Goal: Task Accomplishment & Management: Manage account settings

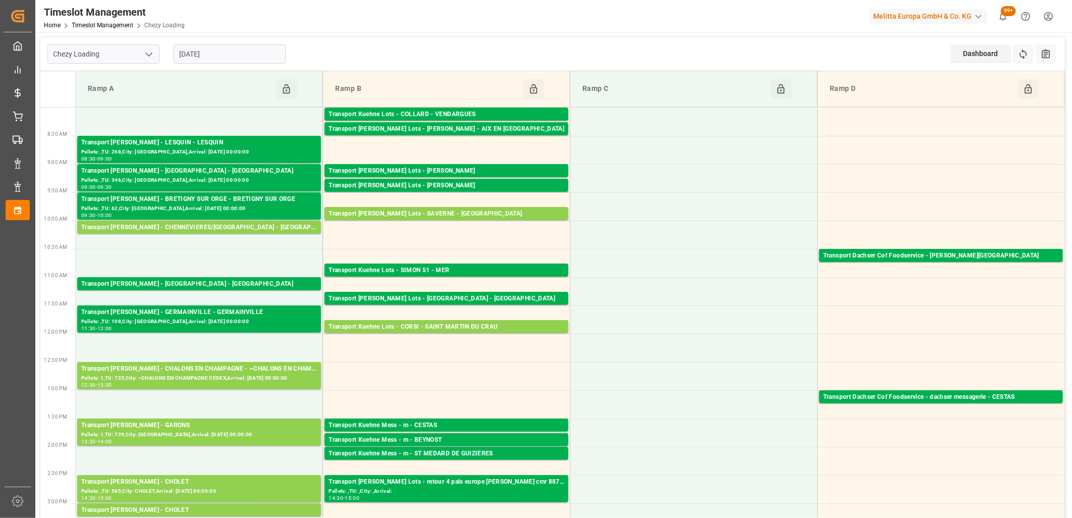
click at [248, 58] on input "29-09-2025" at bounding box center [230, 53] width 112 height 19
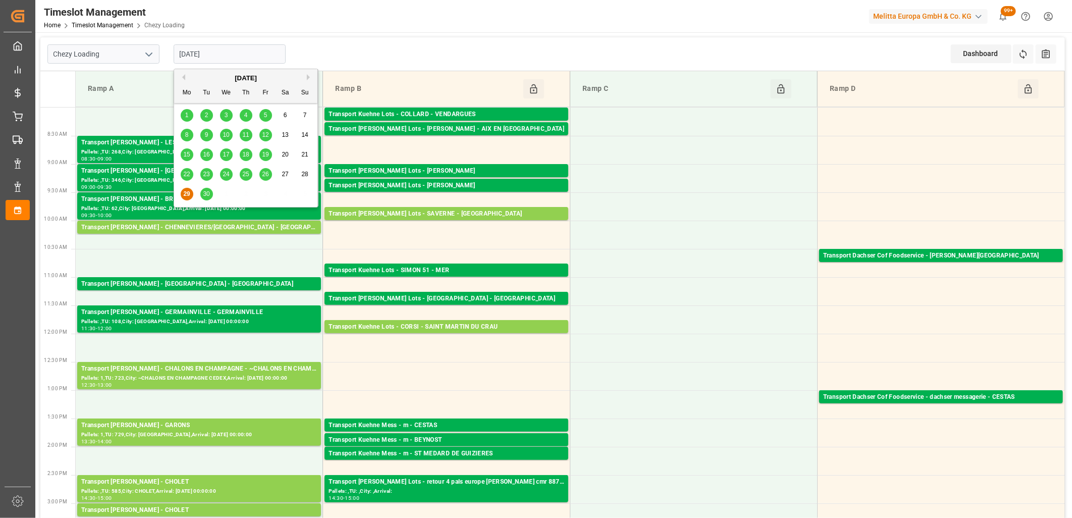
click at [207, 192] on span "30" at bounding box center [206, 193] width 7 height 7
type input "[DATE]"
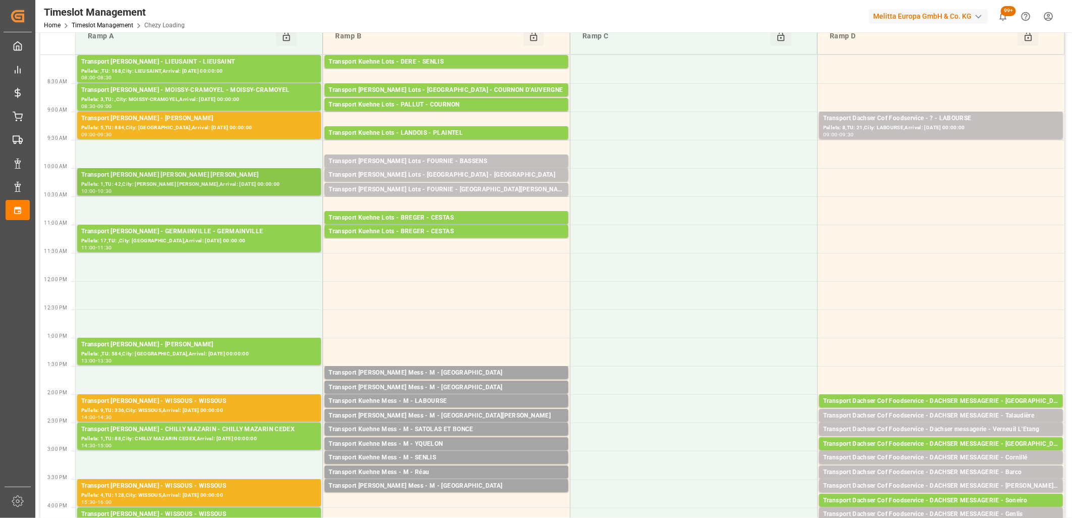
scroll to position [112, 0]
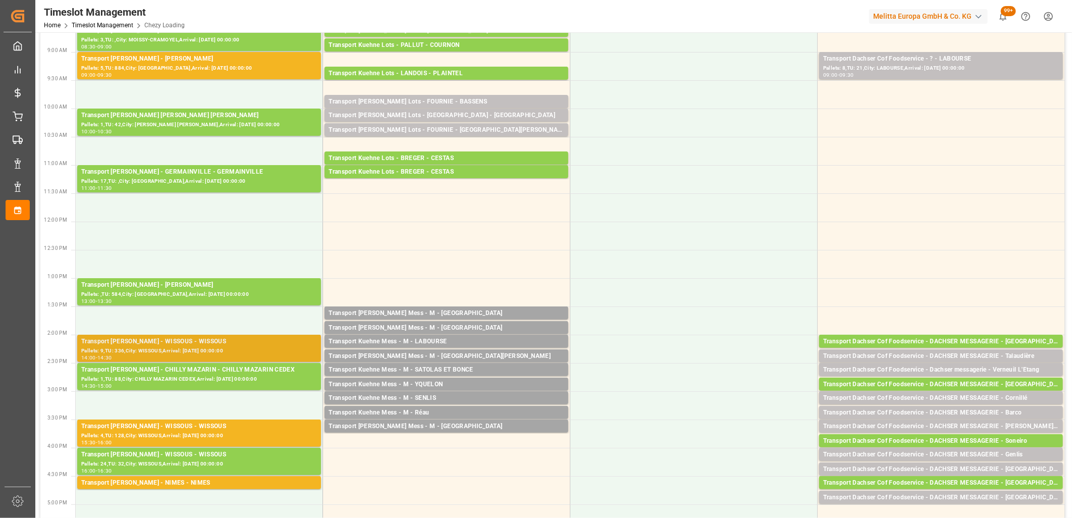
click at [183, 345] on div "Transport Delisle - WISSOUS - WISSOUS" at bounding box center [199, 342] width 236 height 10
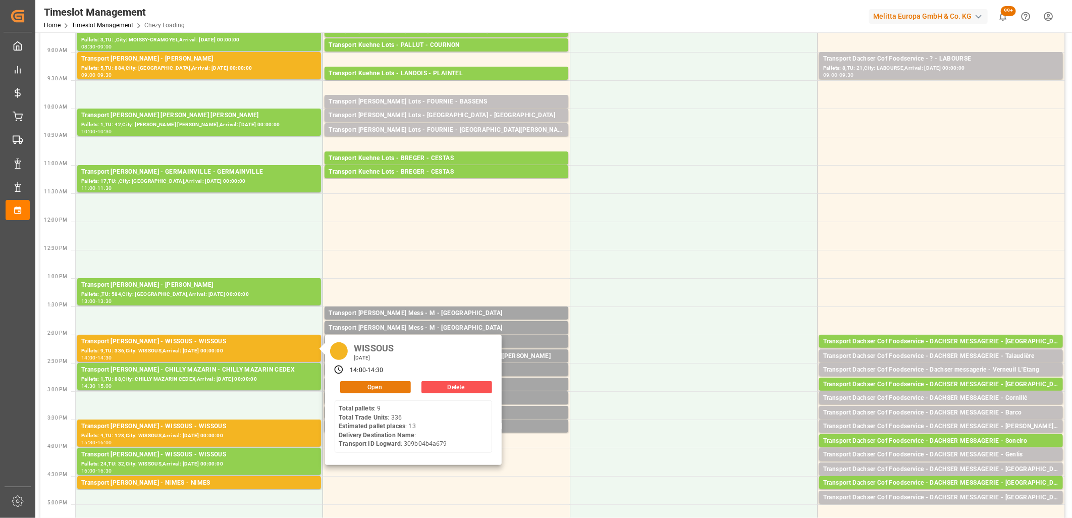
click at [377, 386] on button "Open" at bounding box center [375, 387] width 71 height 12
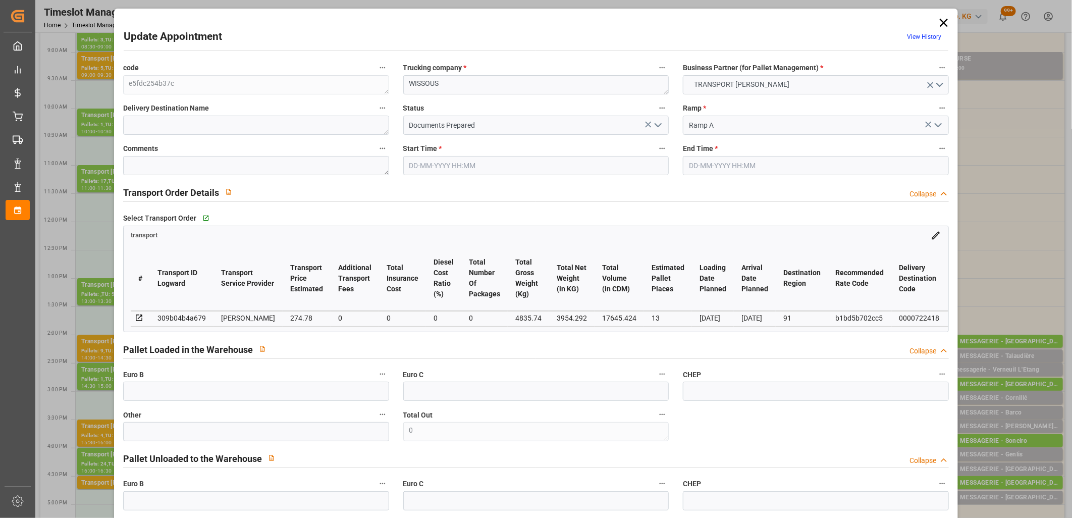
type input "30-09-2025 14:00"
type input "30-09-2025 14:30"
type input "25-09-2025 12:52"
type input "25-09-2025 11:44"
type input "[DATE]"
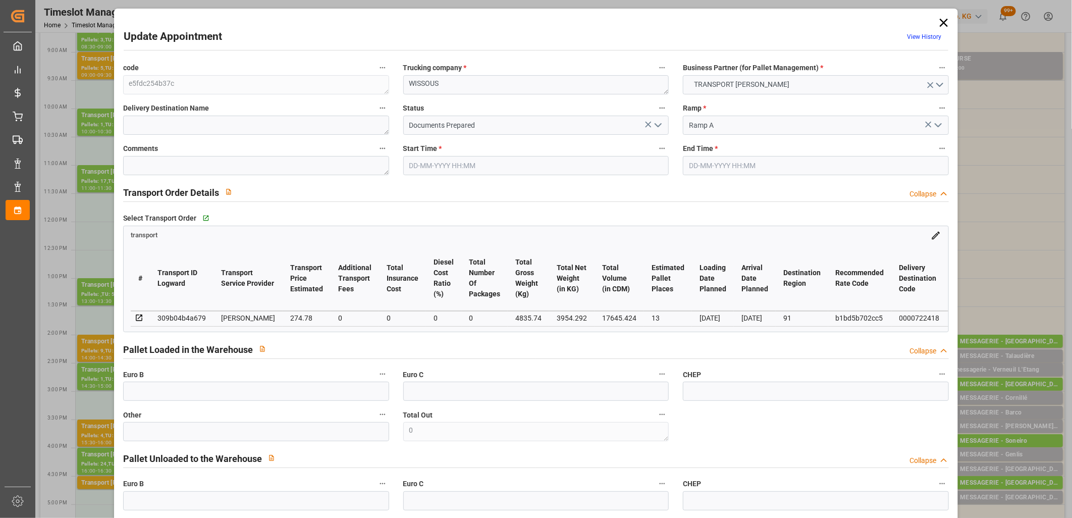
type input "[DATE]"
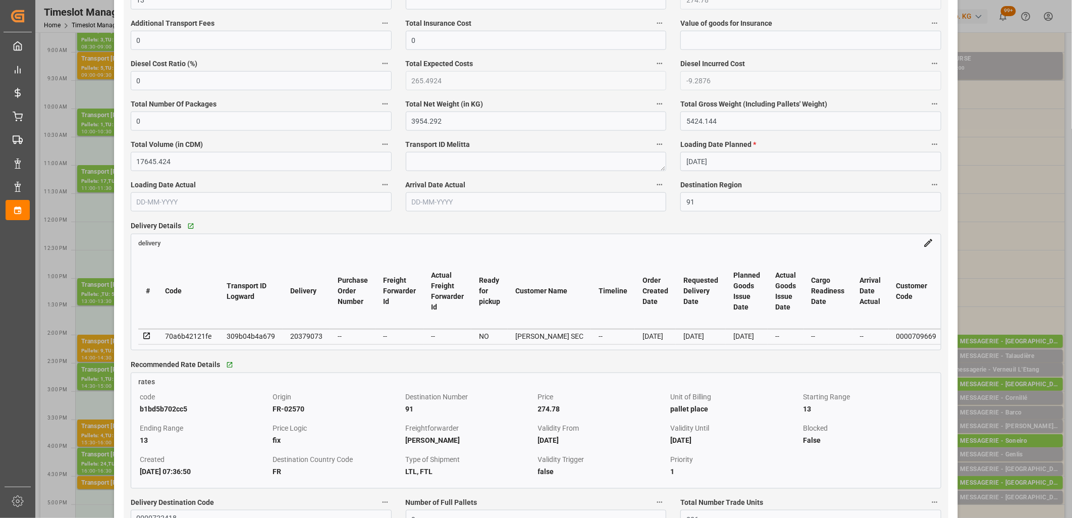
scroll to position [673, 0]
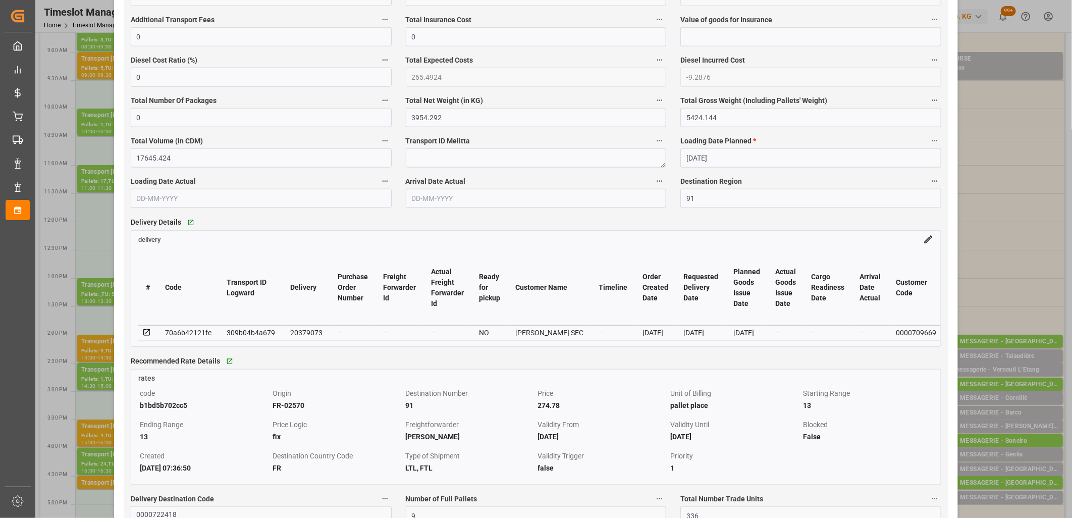
click at [143, 332] on icon at bounding box center [146, 332] width 9 height 9
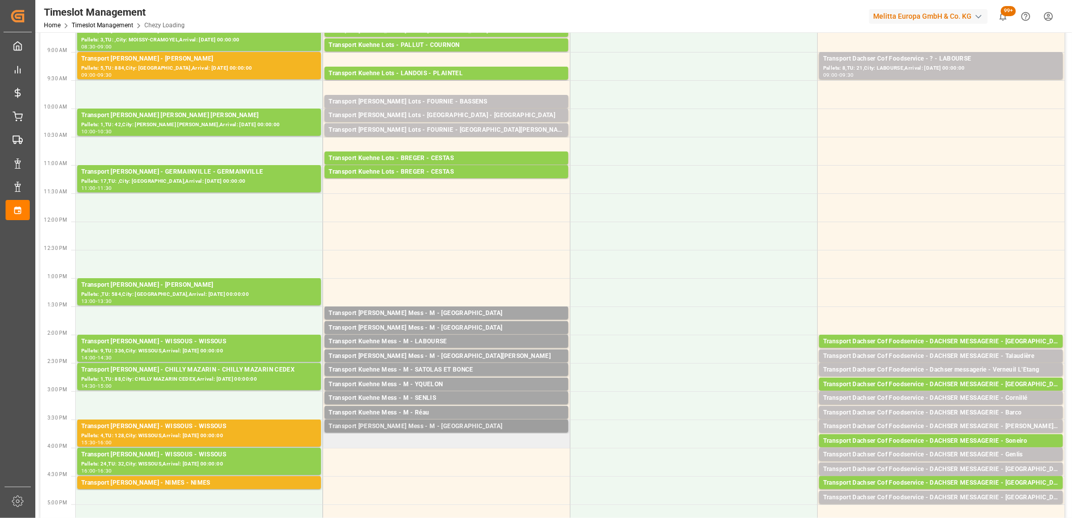
click at [425, 425] on div "Transport Kuehne Mess - M - St Sauveur" at bounding box center [446, 426] width 236 height 10
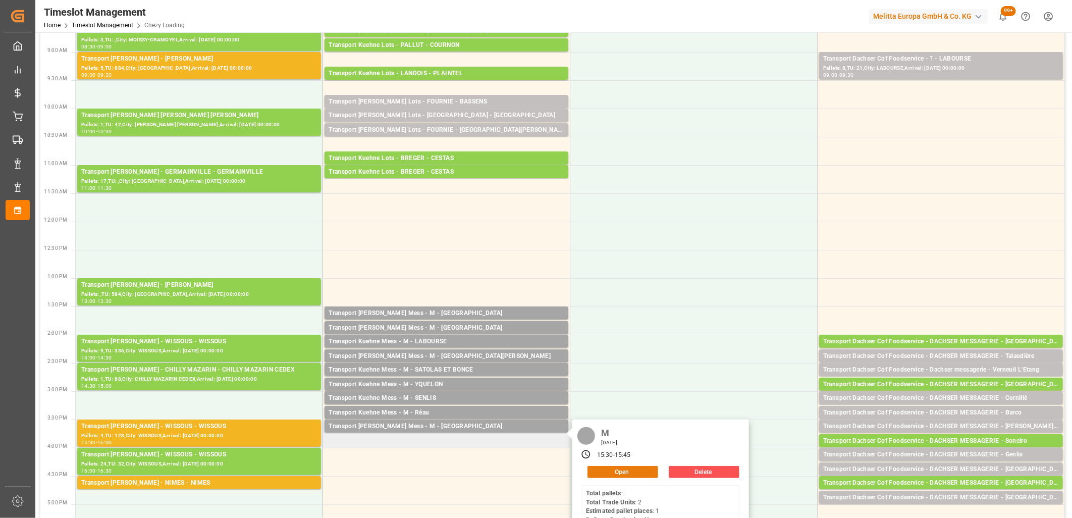
click at [593, 469] on button "Open" at bounding box center [622, 472] width 71 height 12
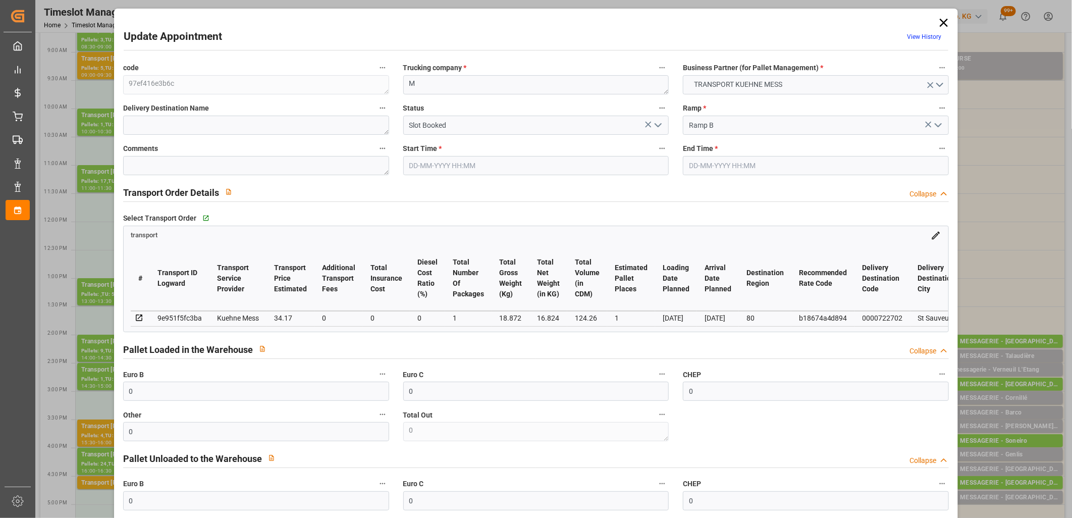
type input "30-09-2025 15:30"
type input "30-09-2025 15:45"
type input "29-09-2025 11:44"
type input "06-10-2025"
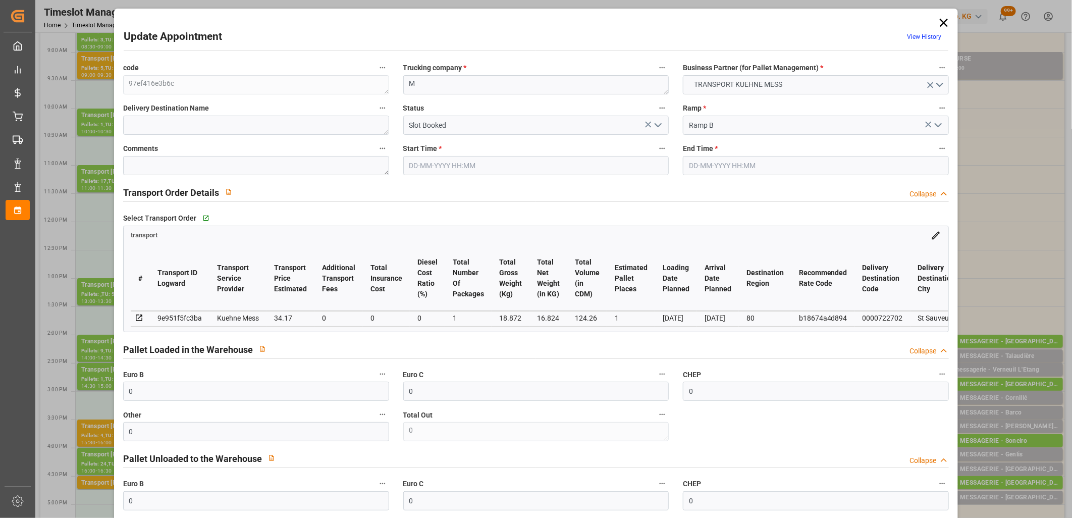
type input "03-10-2025"
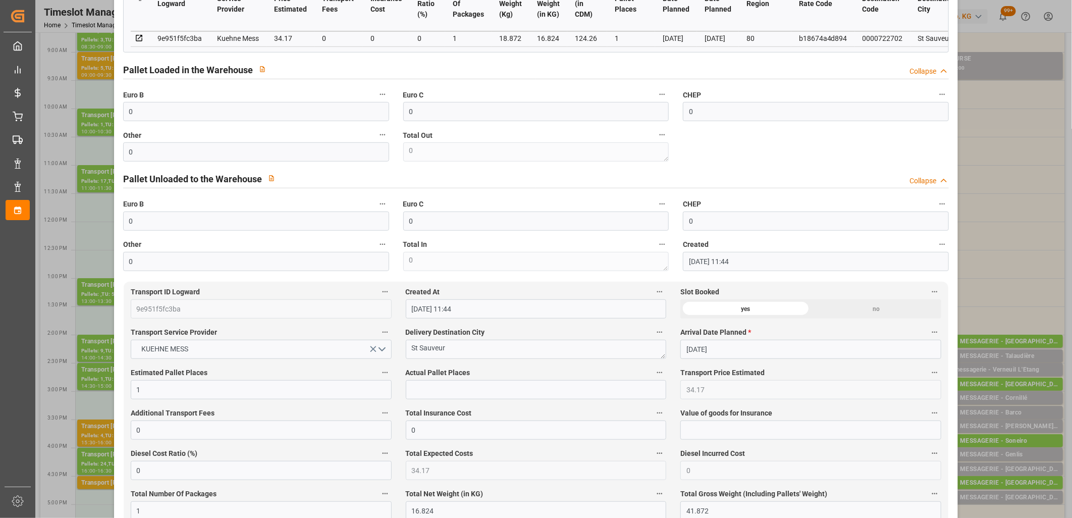
scroll to position [280, 0]
click at [446, 390] on input "text" at bounding box center [536, 388] width 261 height 19
type input "22"
click at [292, 118] on input "0" at bounding box center [256, 110] width 266 height 19
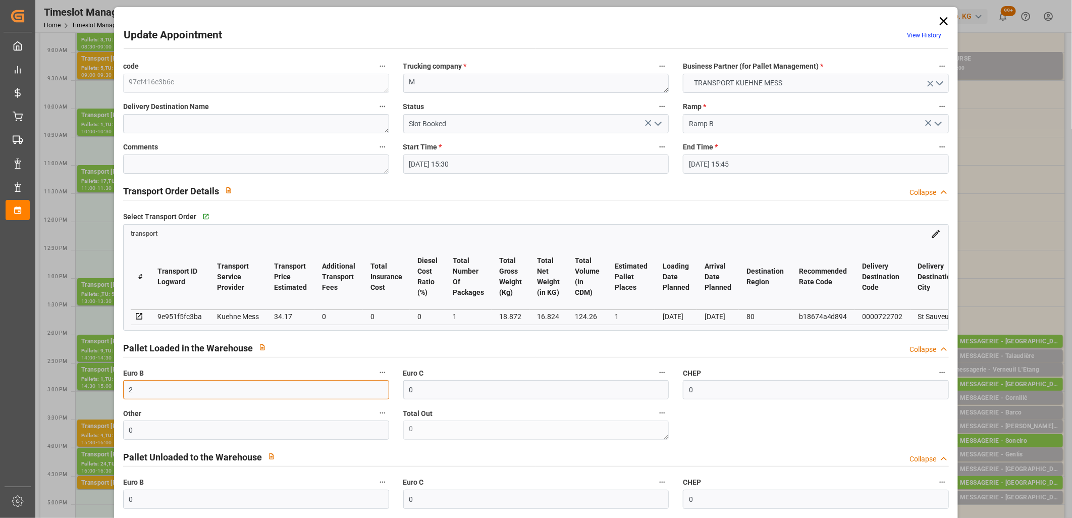
scroll to position [0, 0]
type input "2"
click at [653, 128] on icon "open menu" at bounding box center [658, 125] width 12 height 12
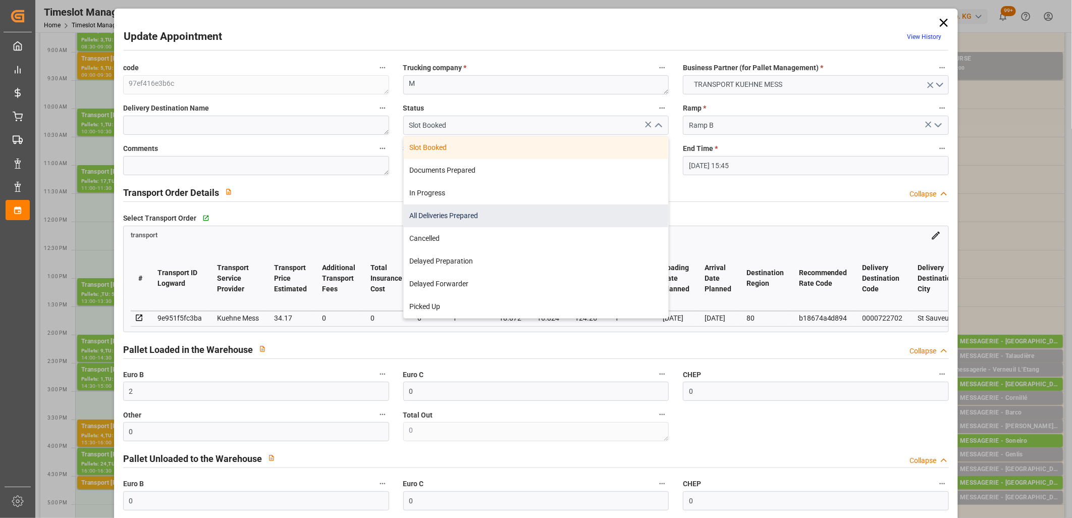
click at [564, 218] on div "All Deliveries Prepared" at bounding box center [536, 215] width 265 height 23
type input "All Deliveries Prepared"
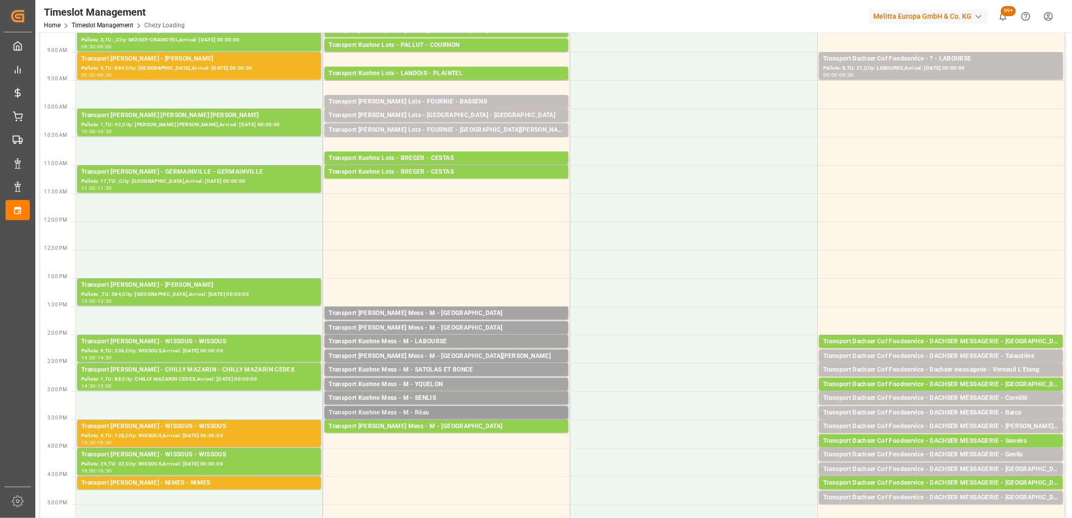
click at [407, 409] on div "Transport Kuehne Mess - M - Réau" at bounding box center [446, 413] width 236 height 10
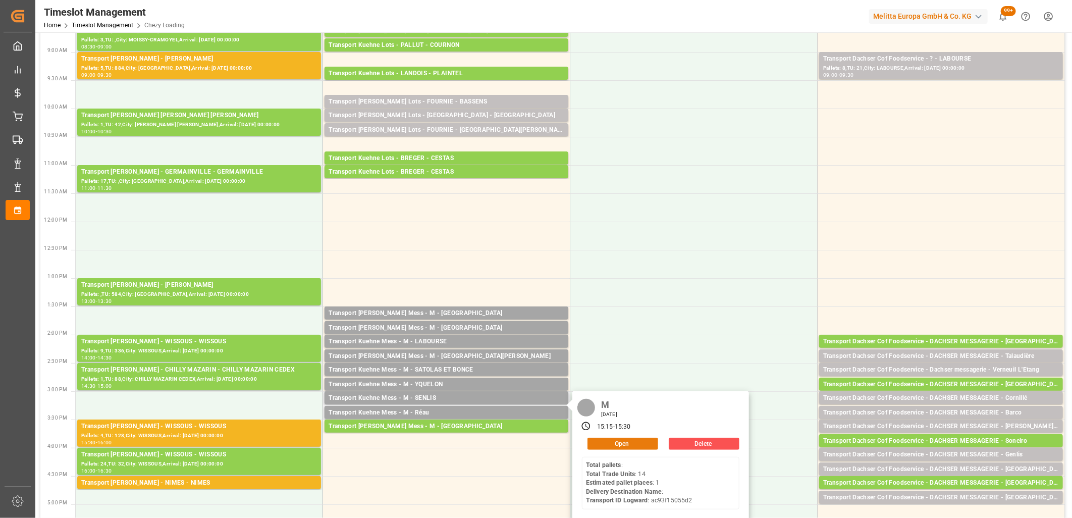
click at [598, 443] on button "Open" at bounding box center [622, 443] width 71 height 12
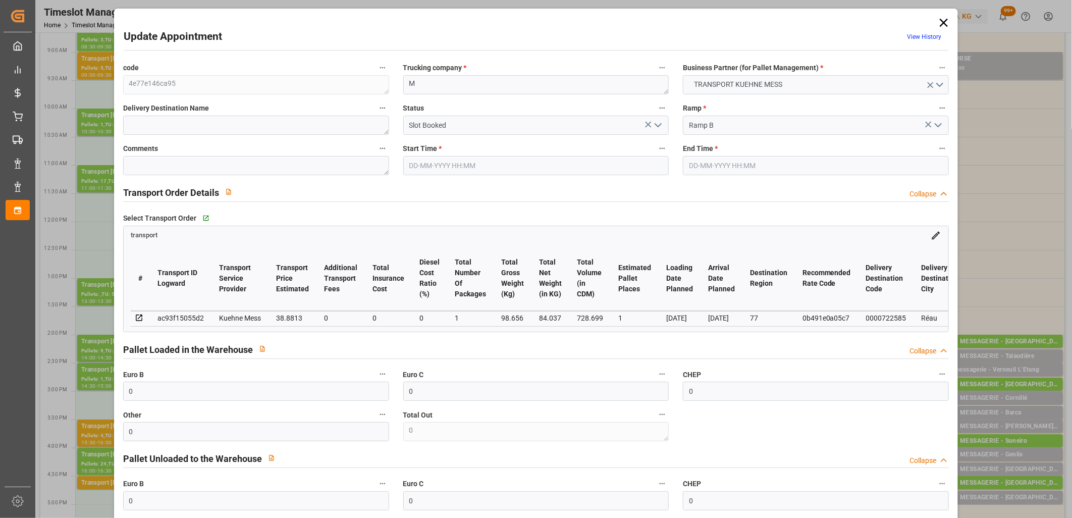
type input "30-09-2025 15:15"
type input "30-09-2025 15:30"
type input "29-09-2025 11:44"
type input "29-09-2025 11:43"
type input "06-10-2025"
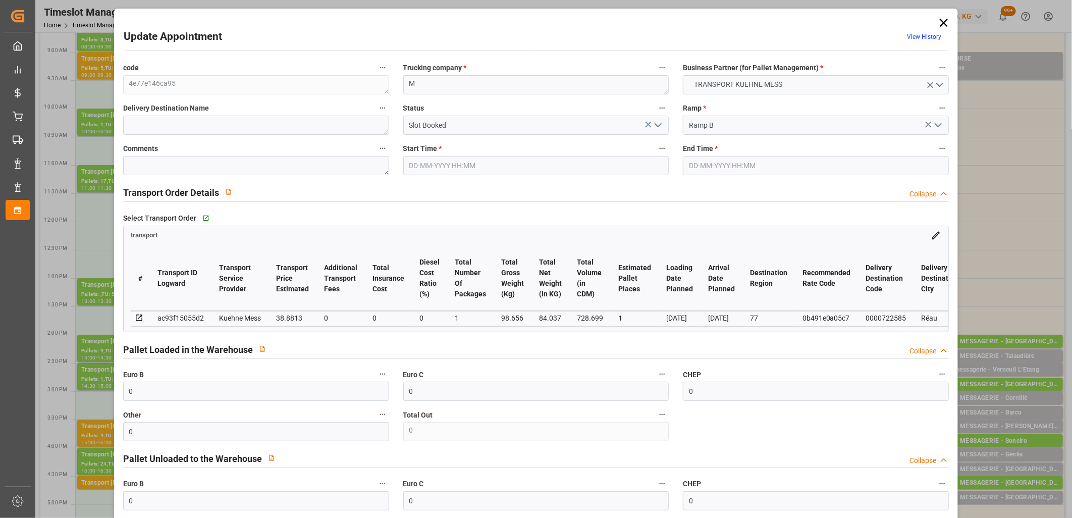
type input "03-10-2025"
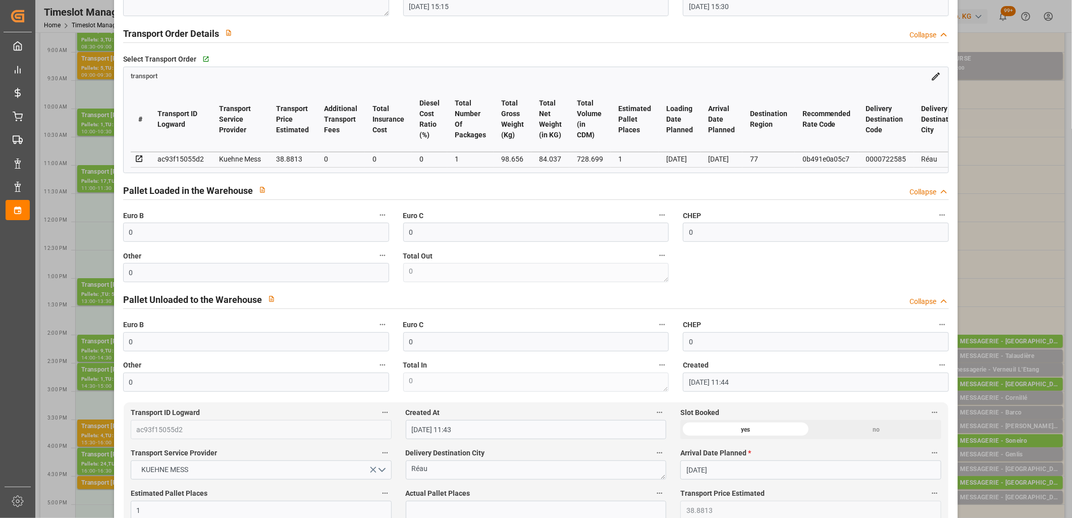
scroll to position [224, 0]
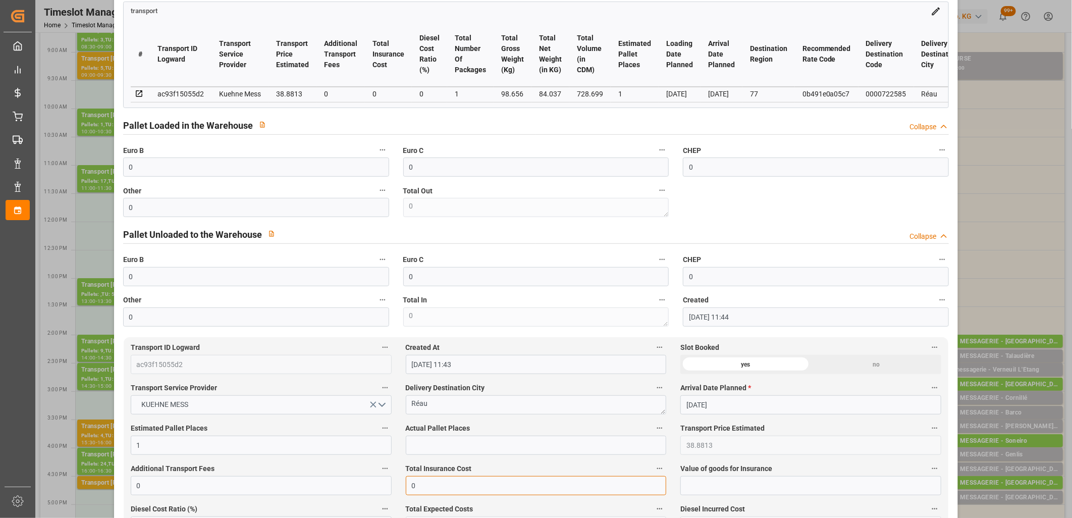
drag, startPoint x: 420, startPoint y: 481, endPoint x: 384, endPoint y: 481, distance: 35.8
type input "16.8"
click at [409, 447] on input "text" at bounding box center [536, 444] width 261 height 19
type input "1"
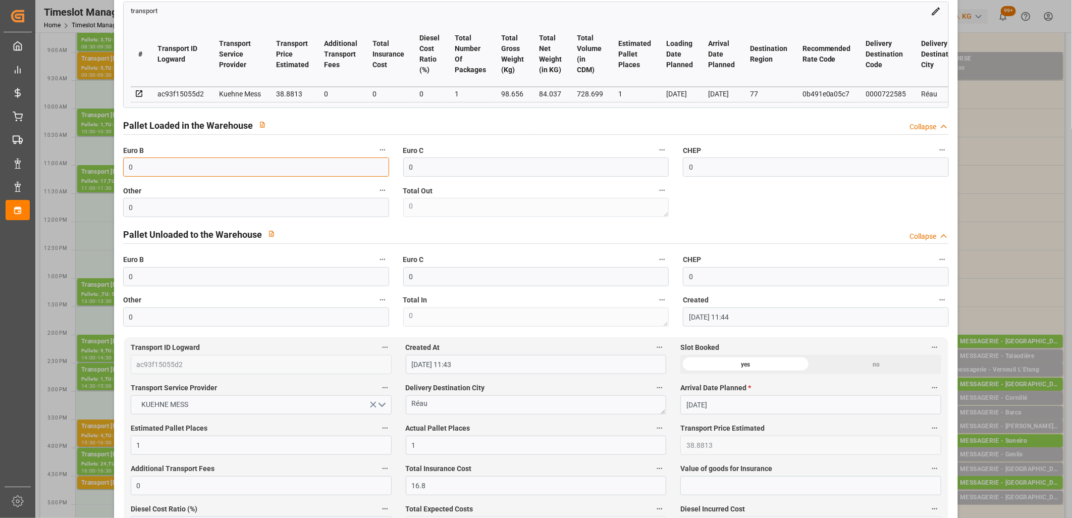
click at [223, 165] on input "0" at bounding box center [256, 166] width 266 height 19
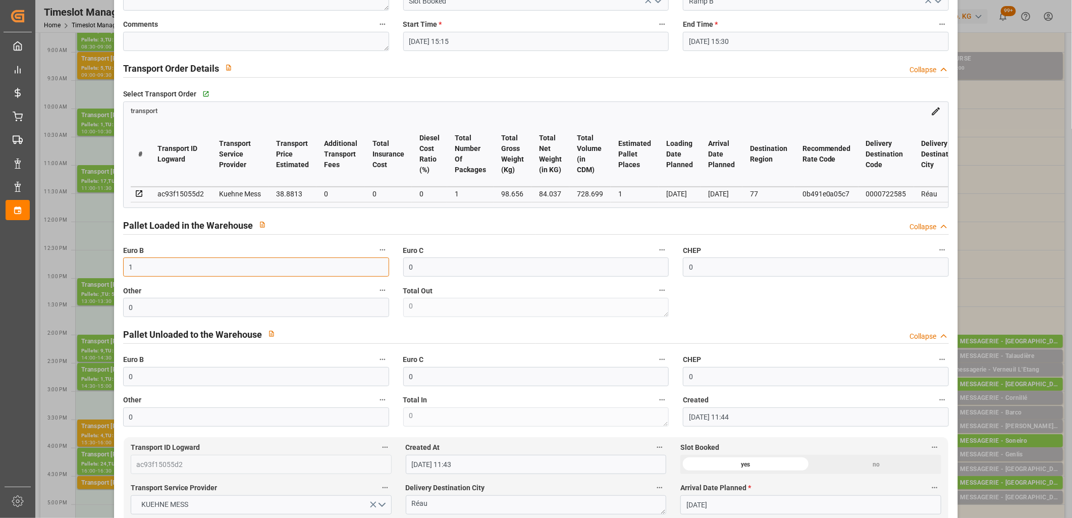
scroll to position [0, 0]
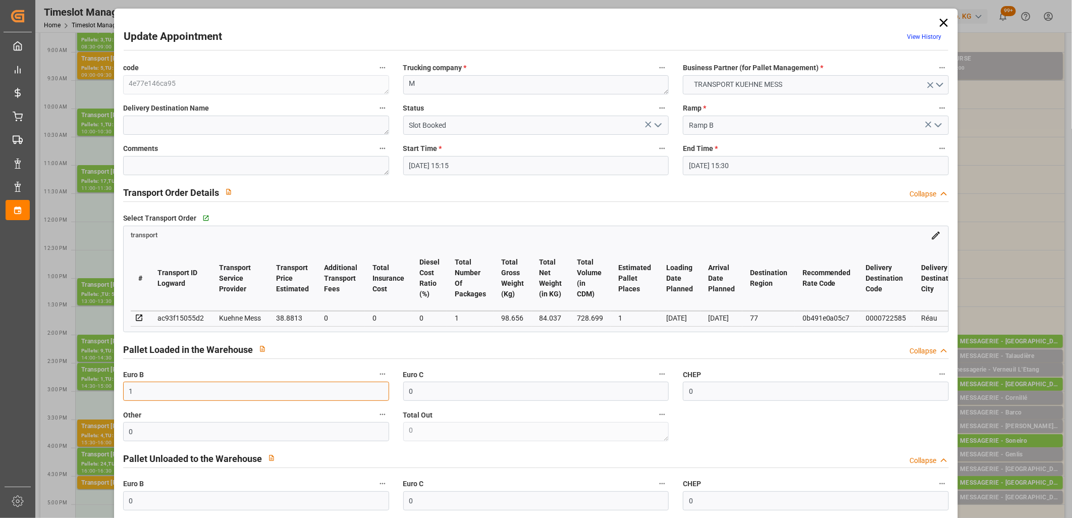
type input "1"
click at [656, 124] on icon "open menu" at bounding box center [658, 125] width 12 height 12
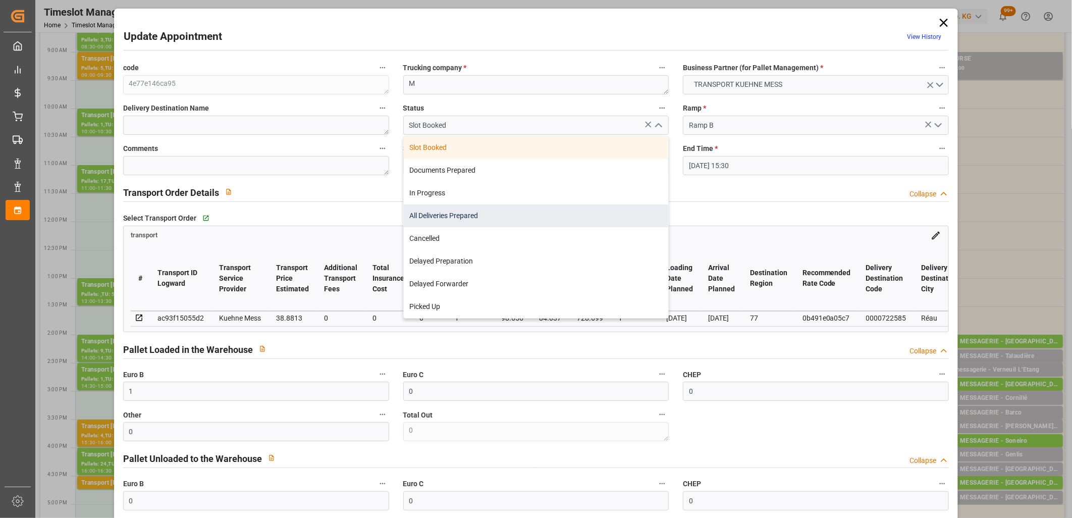
click at [599, 204] on div "All Deliveries Prepared" at bounding box center [536, 215] width 265 height 23
type input "All Deliveries Prepared"
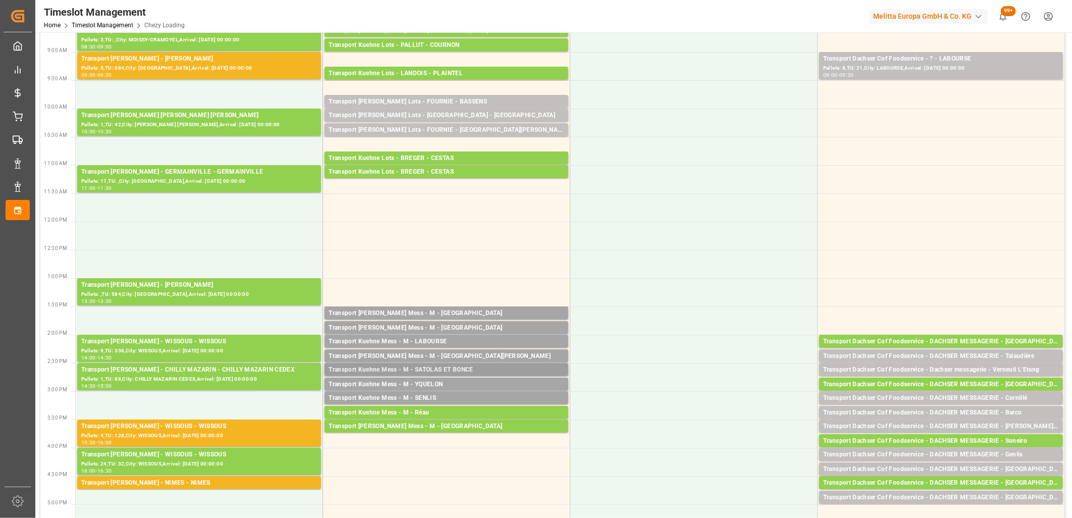
click at [422, 367] on div "Transport Kuehne Mess - M - SATOLAS ET BONCE" at bounding box center [446, 370] width 236 height 10
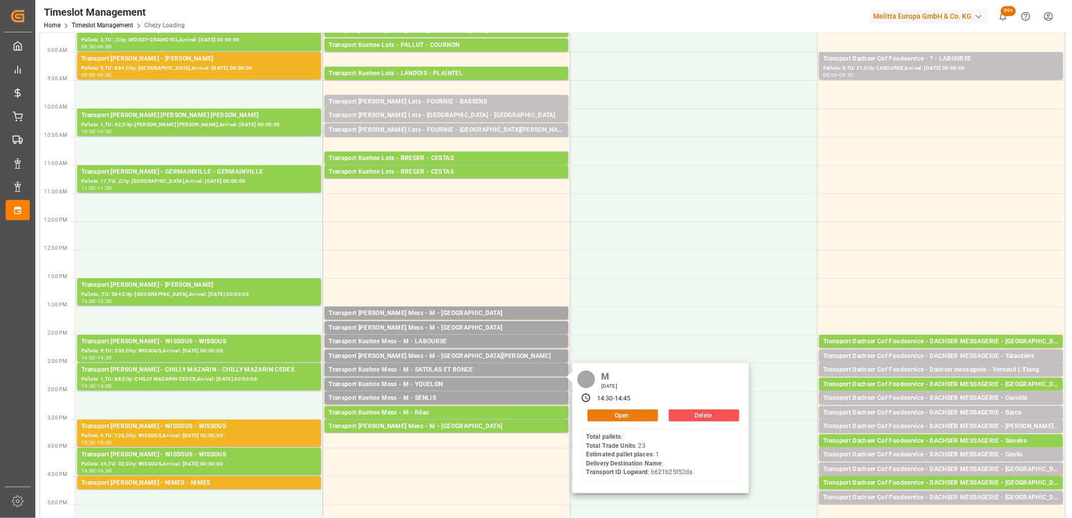
click at [605, 417] on button "Open" at bounding box center [622, 415] width 71 height 12
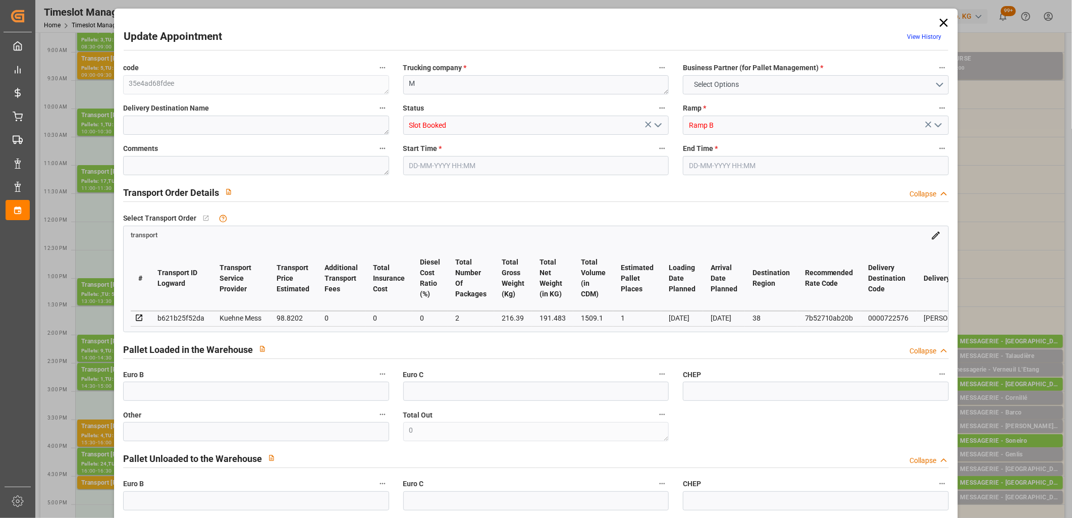
type input "0"
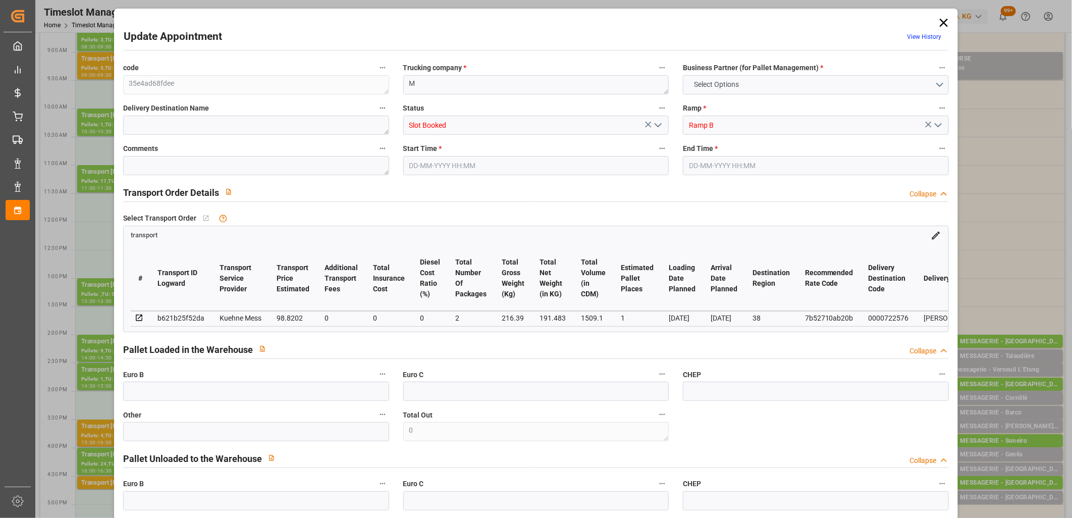
type input "0"
type input "1"
type input "98.8202"
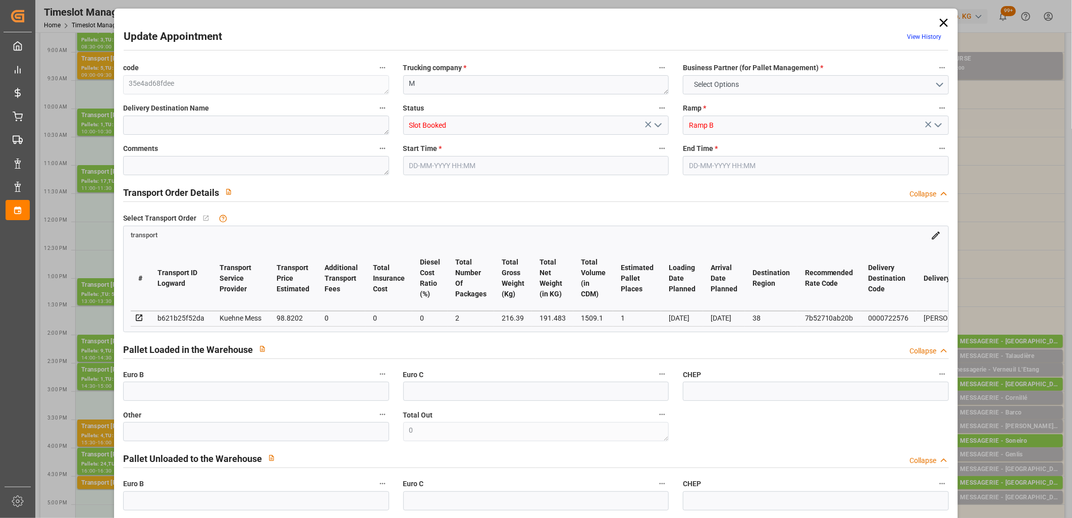
type input "0"
type input "98.8202"
type input "0"
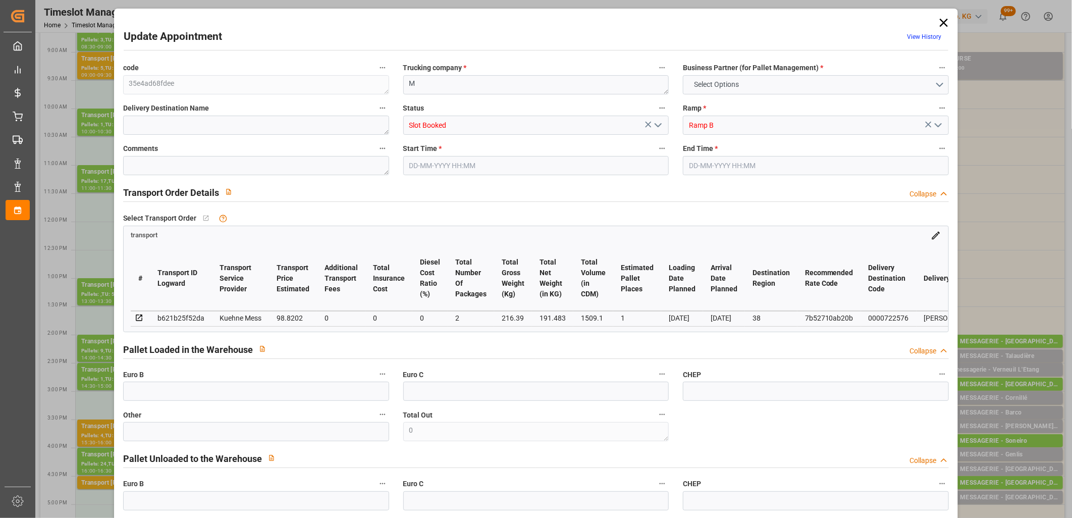
type input "2"
type input "191.483"
type input "239.39"
type input "1509.1"
type input "38"
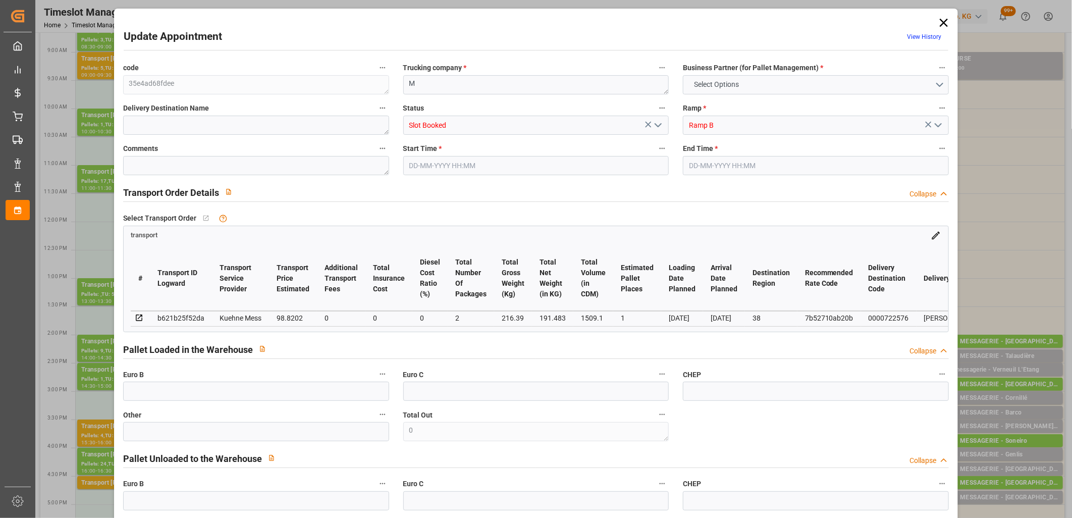
type input "0"
type input "23"
type input "1"
type input "101"
type input "216.39"
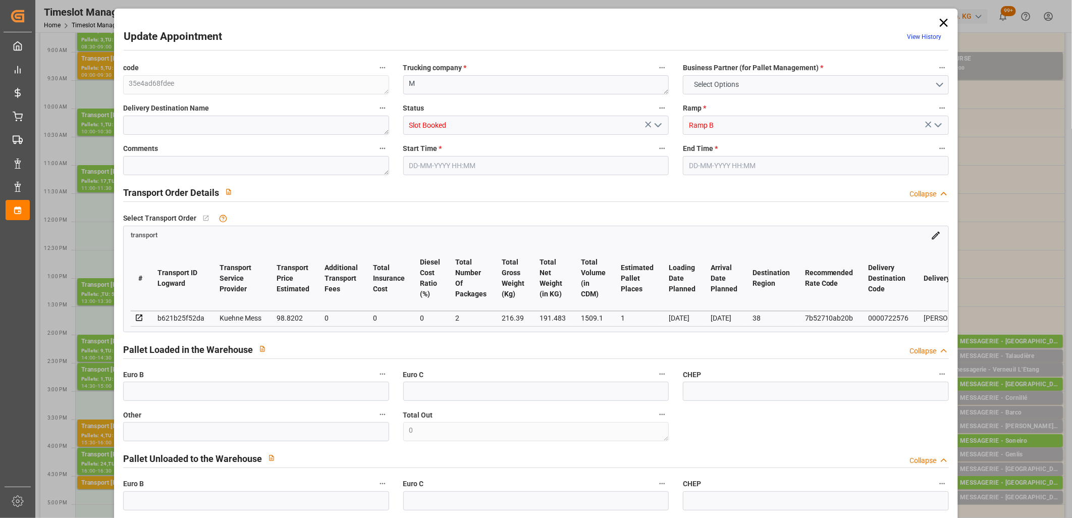
type input "0"
type input "4710.8598"
type input "0"
type input "21"
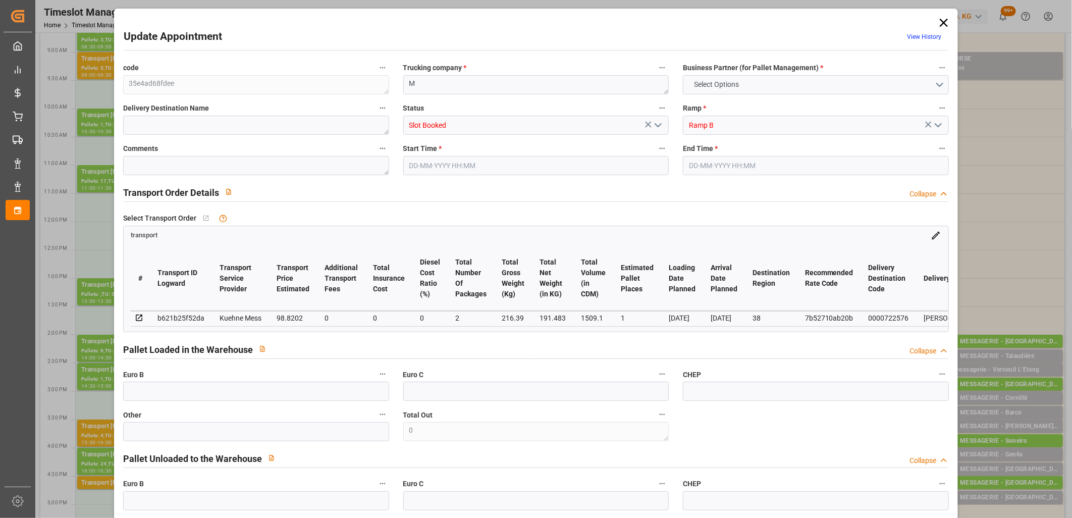
type input "35"
type input "30-09-2025 14:30"
type input "30-09-2025 14:45"
type input "29-09-2025 11:42"
type input "29-09-2025 11:41"
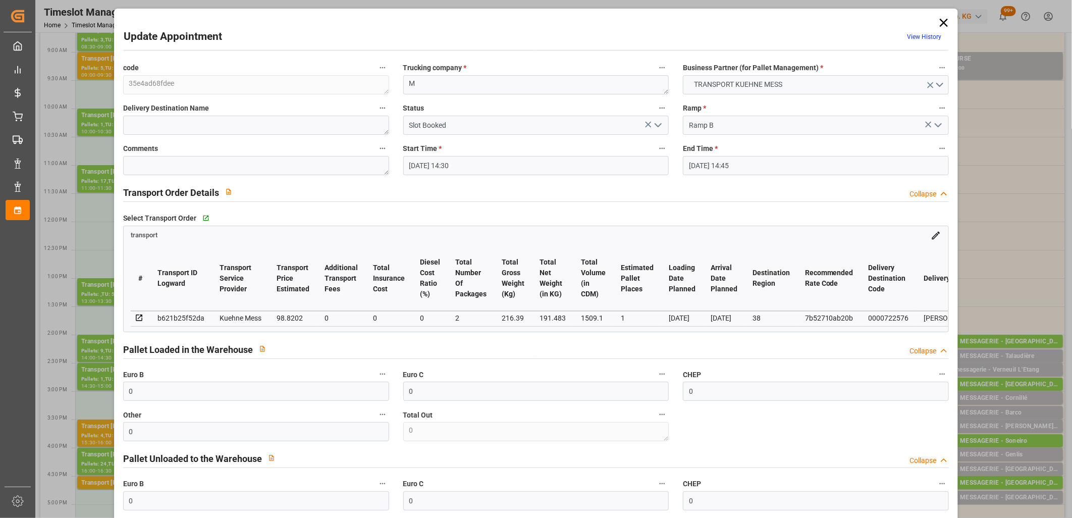
type input "06-10-2025"
type input "02-10-2025"
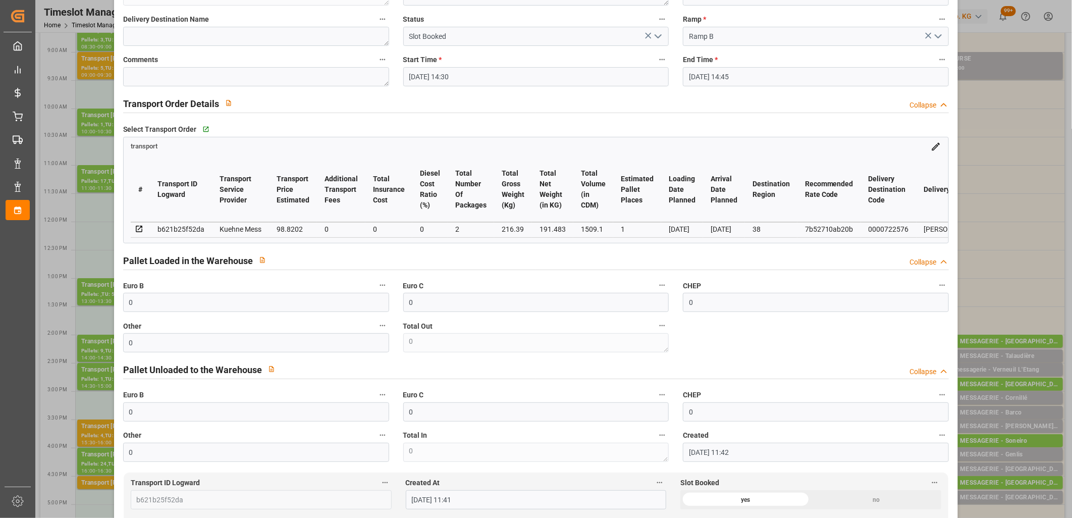
scroll to position [280, 0]
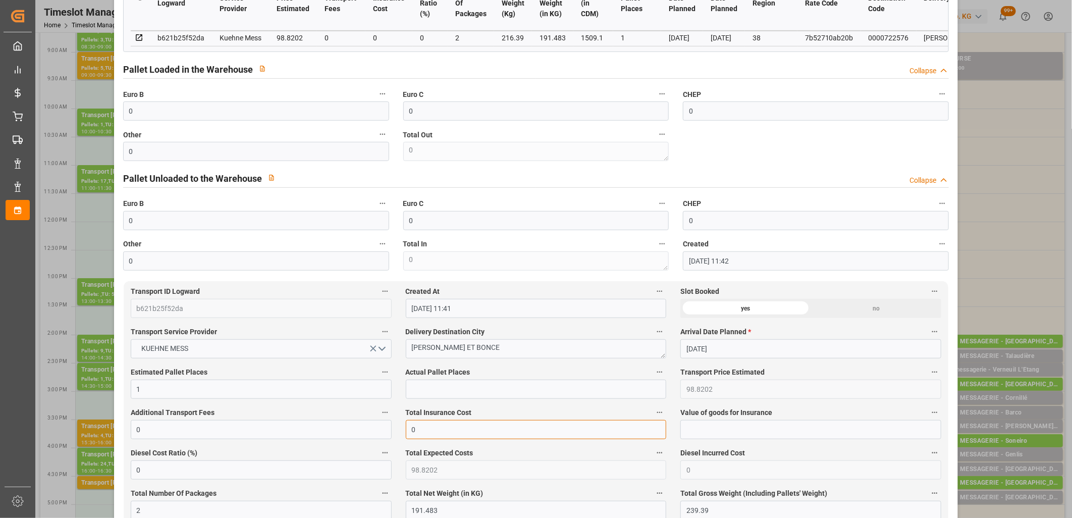
drag, startPoint x: 417, startPoint y: 426, endPoint x: 408, endPoint y: 427, distance: 9.6
click at [408, 427] on input "0" at bounding box center [536, 429] width 261 height 19
type input "55.2"
click at [451, 386] on input "text" at bounding box center [536, 388] width 261 height 19
type input "2"
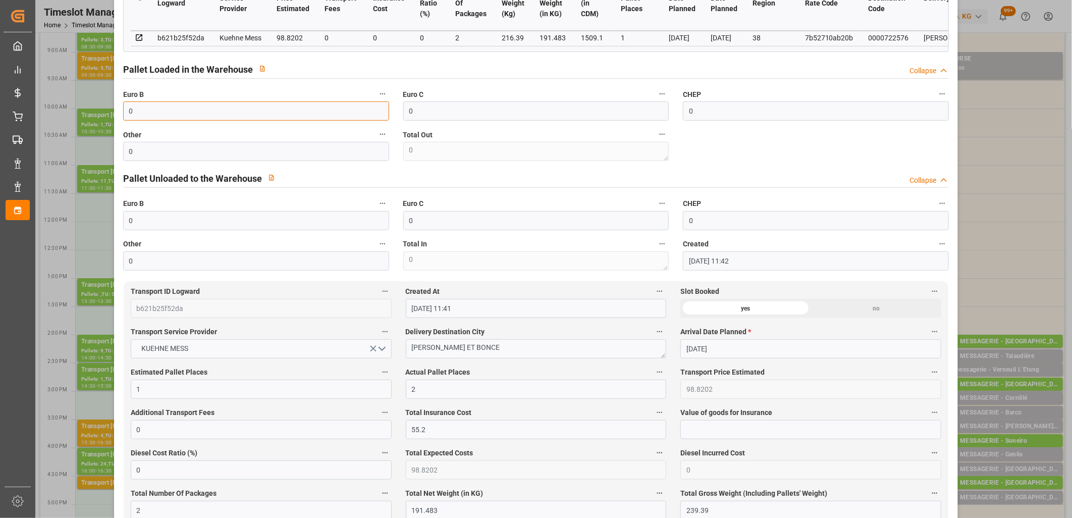
click at [179, 115] on input "0" at bounding box center [256, 110] width 266 height 19
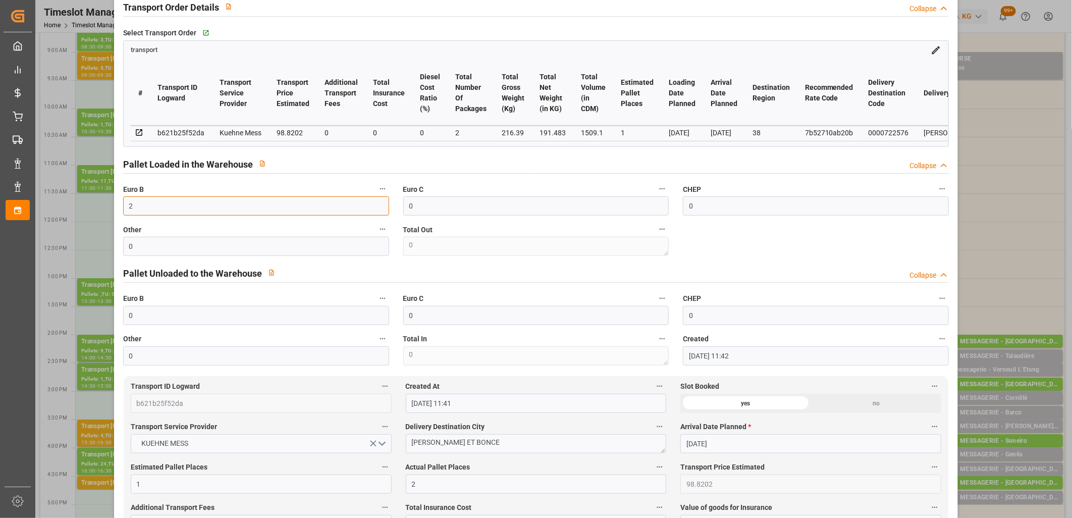
scroll to position [0, 0]
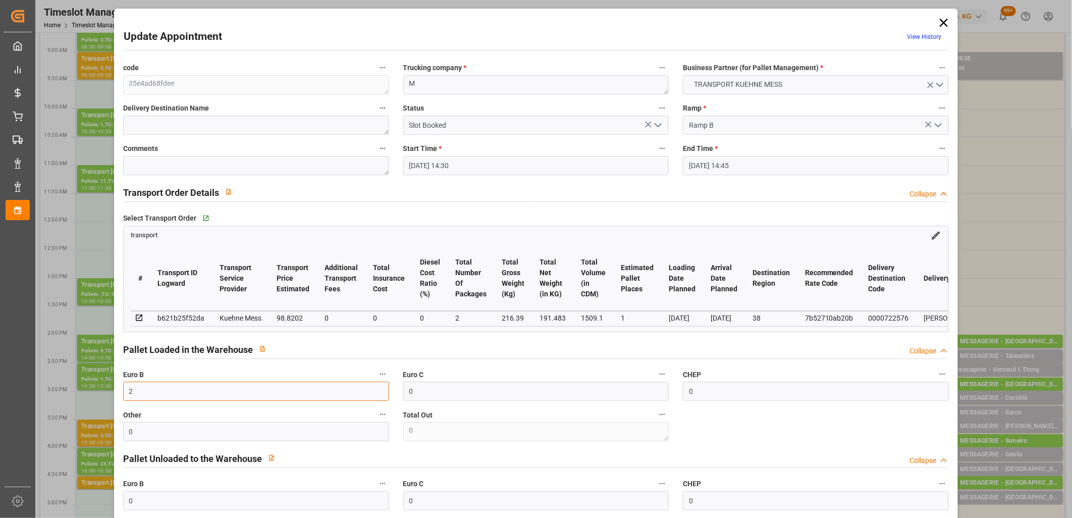
type input "2"
click at [656, 126] on polyline "open menu" at bounding box center [658, 125] width 6 height 3
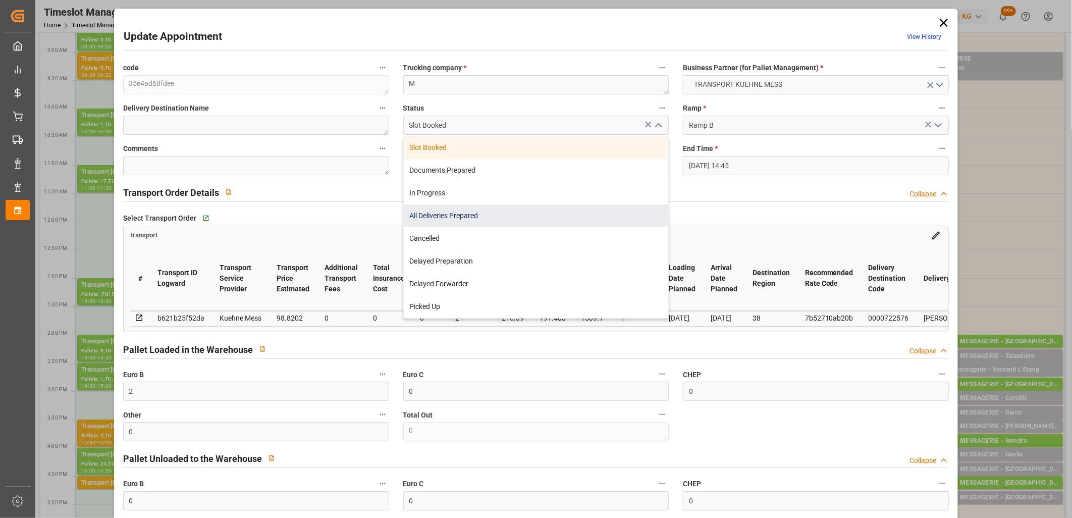
click at [612, 206] on div "All Deliveries Prepared" at bounding box center [536, 215] width 265 height 23
type input "All Deliveries Prepared"
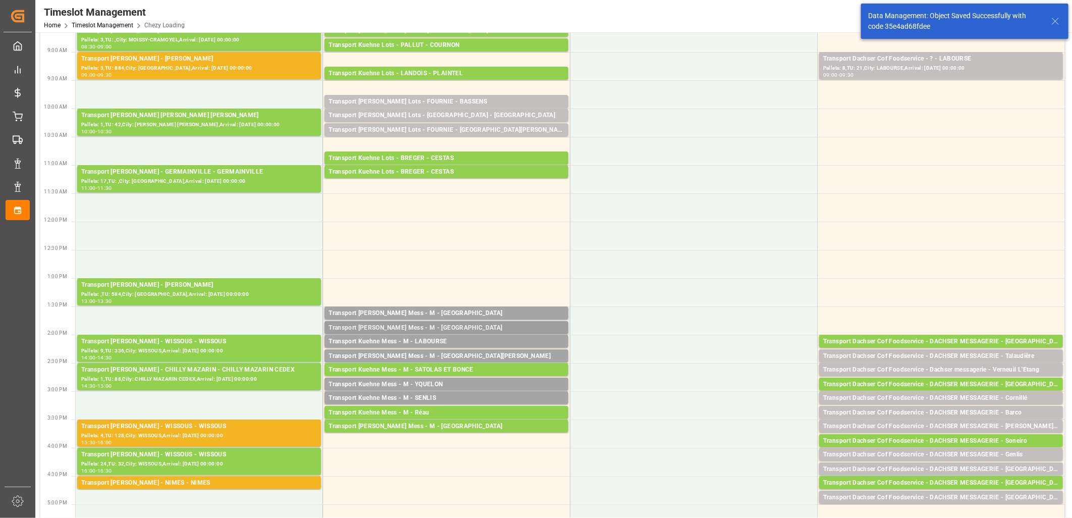
click at [429, 324] on div "Transport Kuehne Mess - M - VILLEURBANNE" at bounding box center [446, 328] width 236 height 10
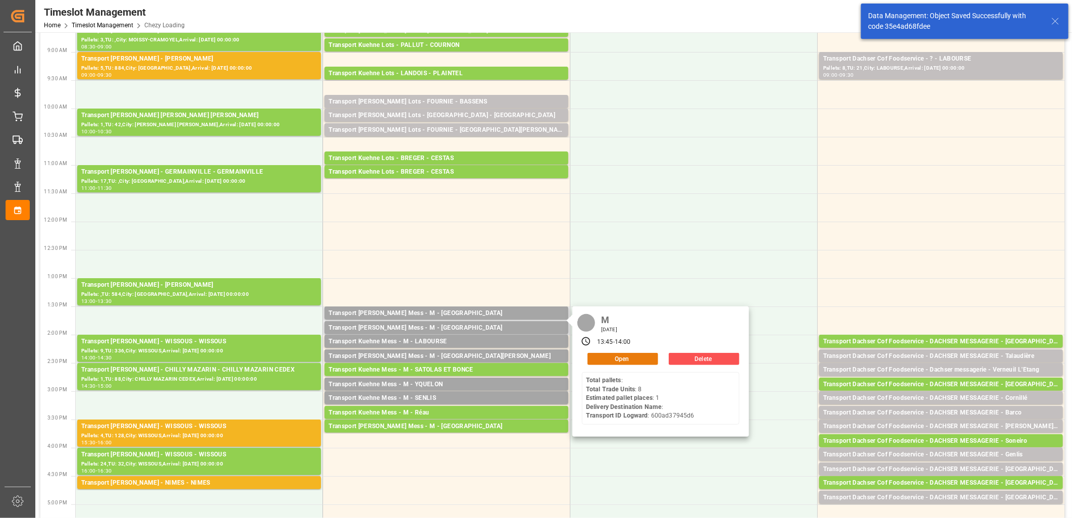
click at [600, 359] on button "Open" at bounding box center [622, 359] width 71 height 12
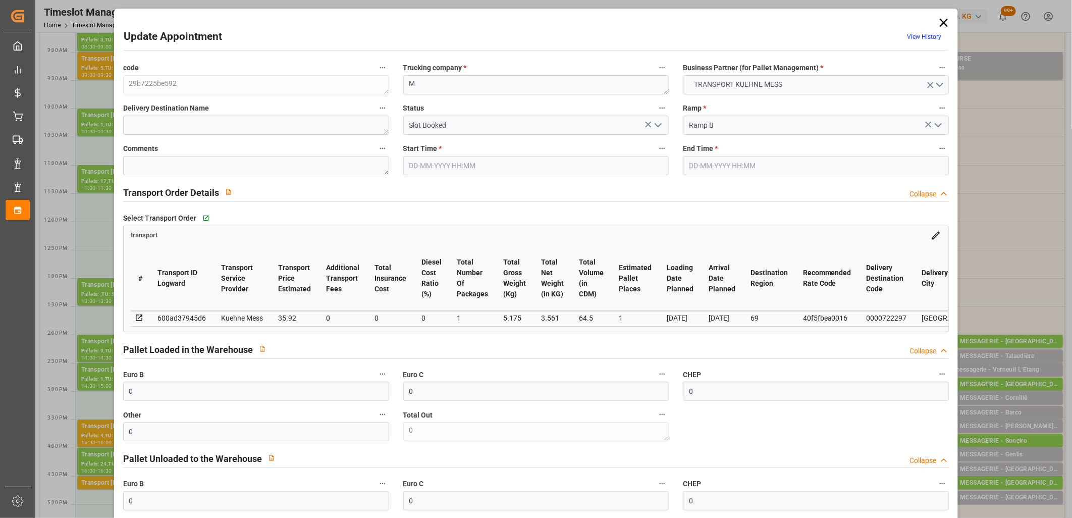
type input "30-09-2025 13:45"
type input "30-09-2025 14:00"
type input "29-09-2025 11:40"
type input "29-09-2025 11:39"
type input "02-10-2025"
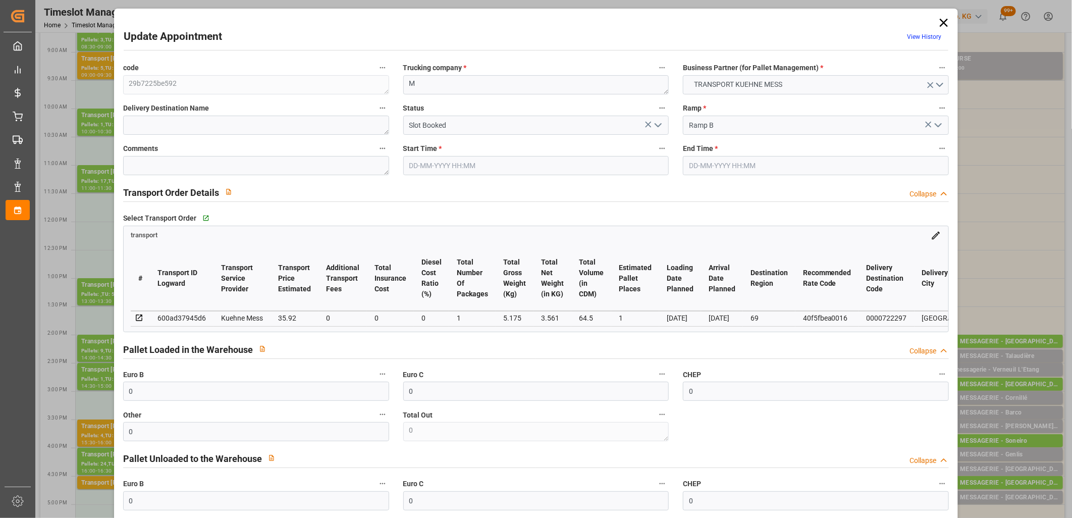
type input "[DATE]"
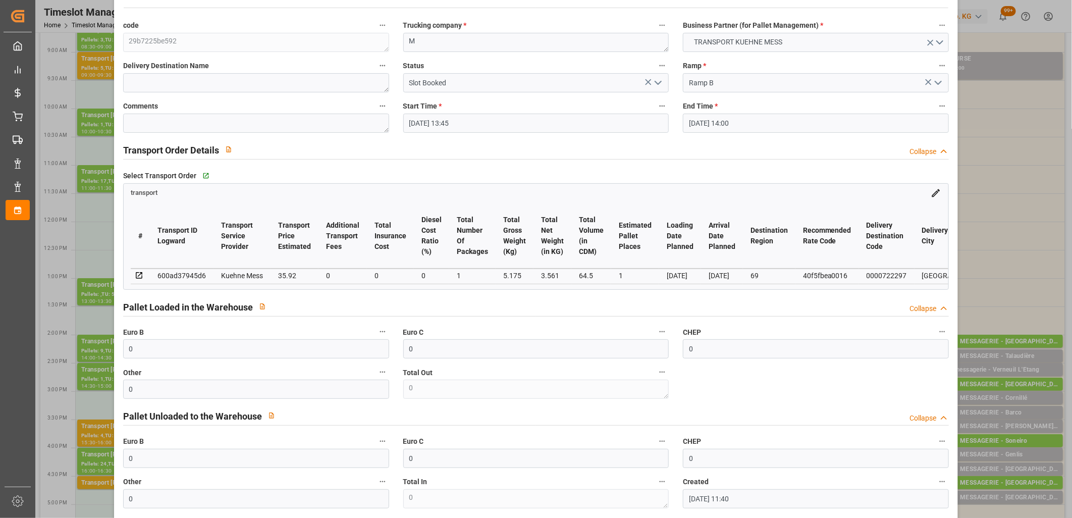
scroll to position [224, 0]
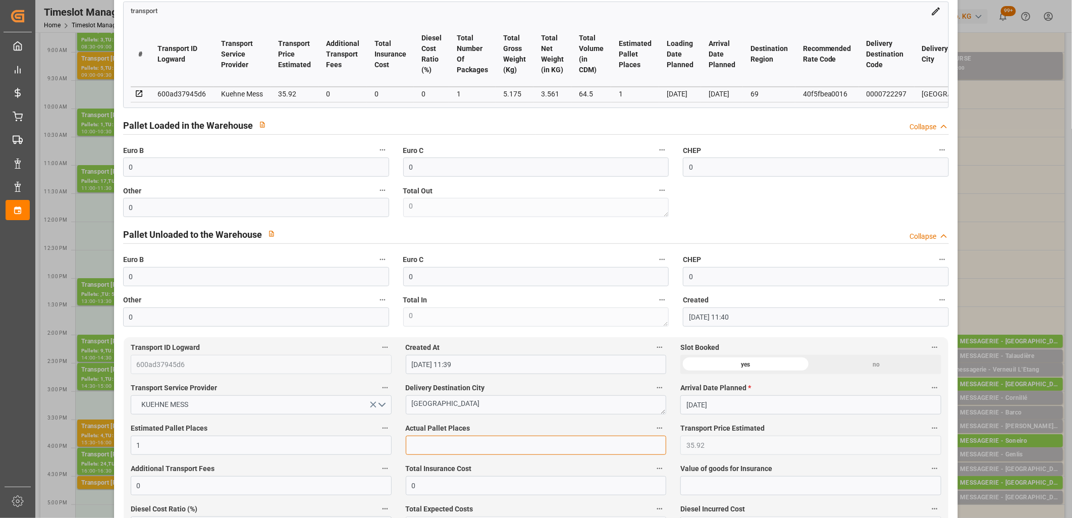
click at [436, 449] on input "text" at bounding box center [536, 444] width 261 height 19
type input "1"
click at [275, 165] on input "0" at bounding box center [256, 166] width 266 height 19
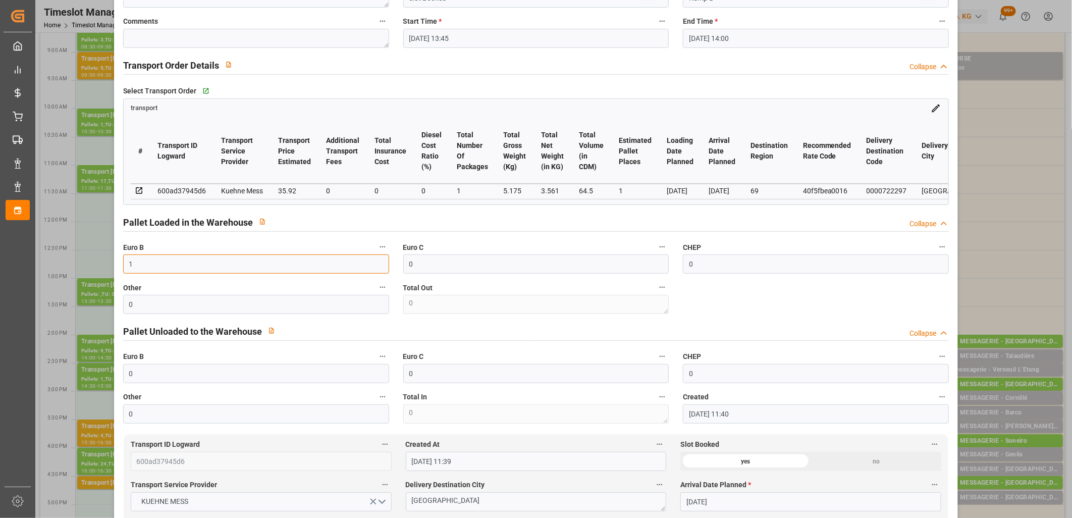
scroll to position [0, 0]
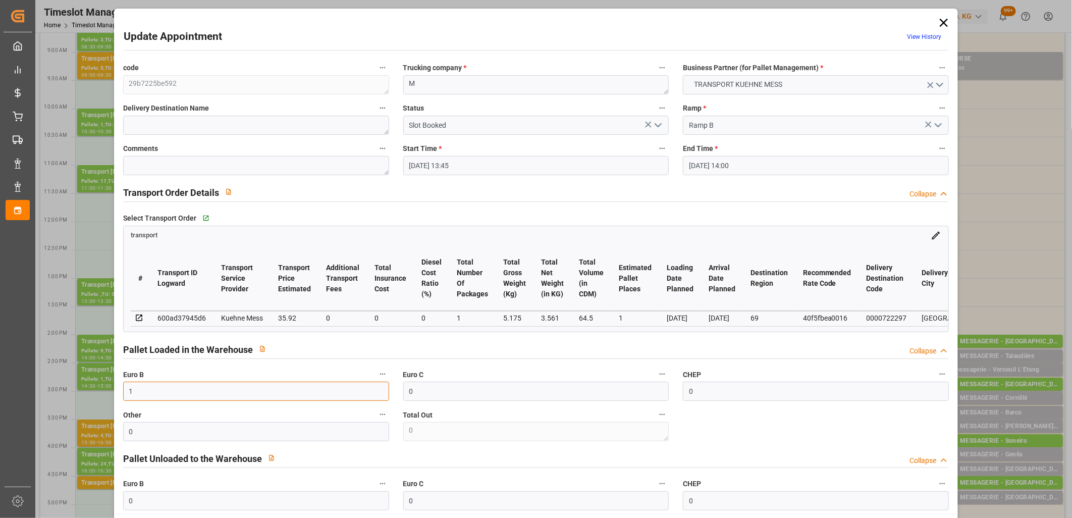
type input "1"
click at [655, 124] on polyline "open menu" at bounding box center [658, 125] width 6 height 3
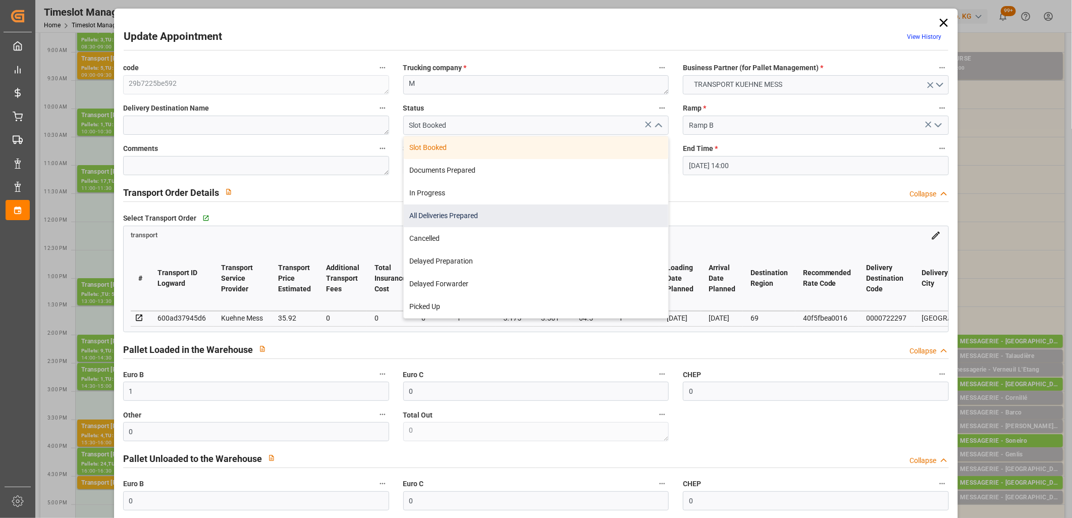
click at [581, 220] on div "All Deliveries Prepared" at bounding box center [536, 215] width 265 height 23
type input "All Deliveries Prepared"
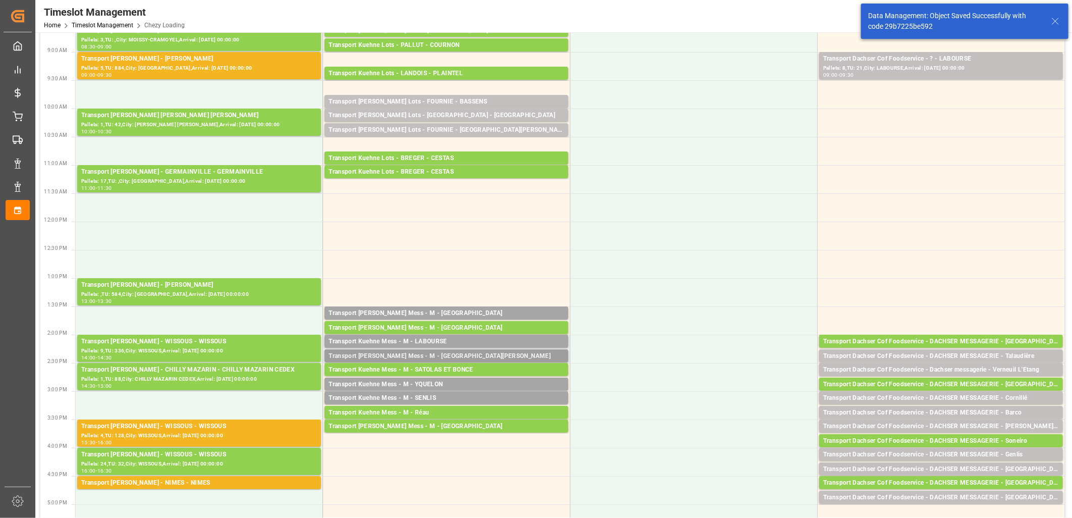
click at [475, 351] on div "Transport Kuehne Mess - M - ST JACQUES DE LA LANDE" at bounding box center [446, 356] width 236 height 10
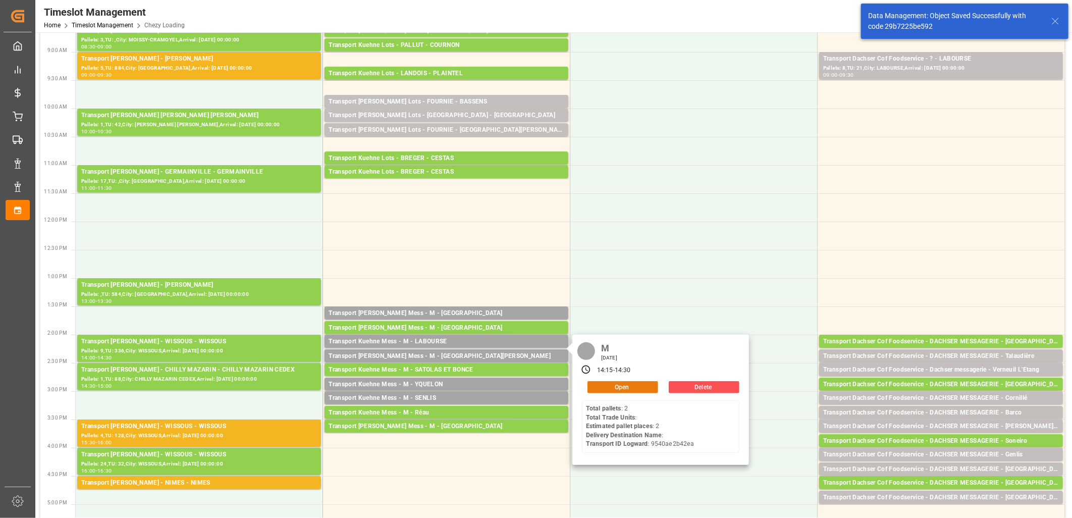
click at [599, 384] on button "Open" at bounding box center [622, 387] width 71 height 12
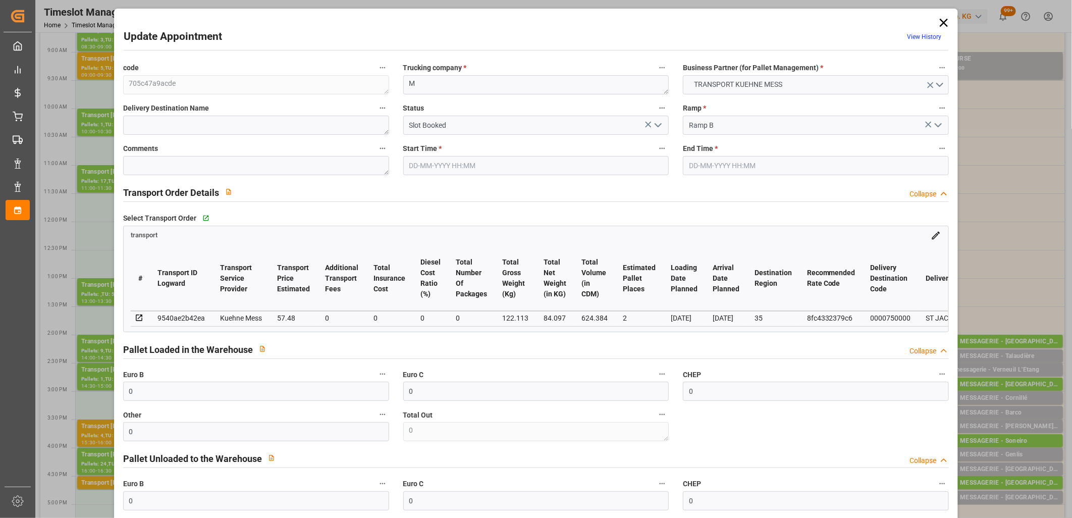
type input "30-09-2025 14:15"
type input "30-09-2025 14:30"
type input "29-09-2025 11:41"
type input "06-10-2025"
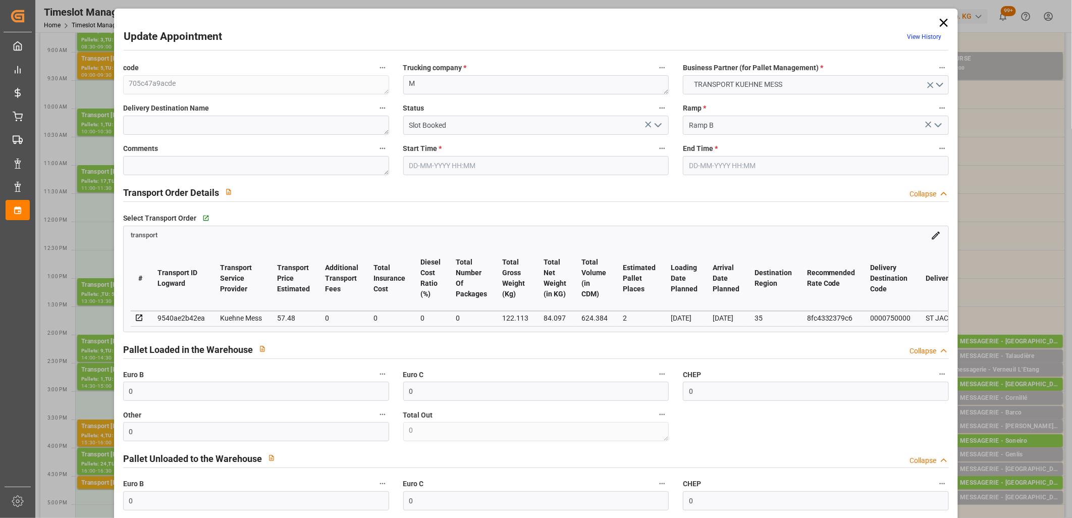
type input "03-10-2025"
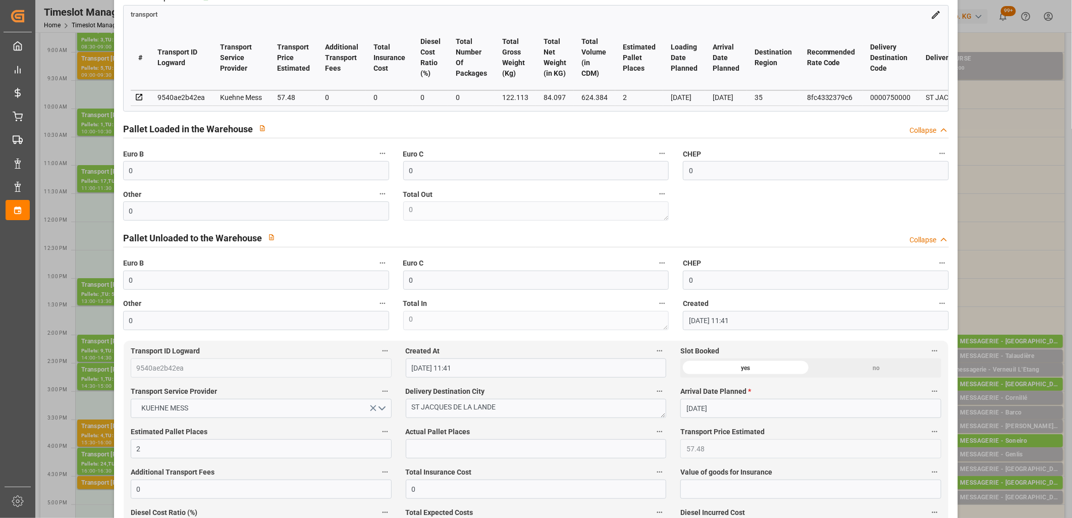
scroll to position [224, 0]
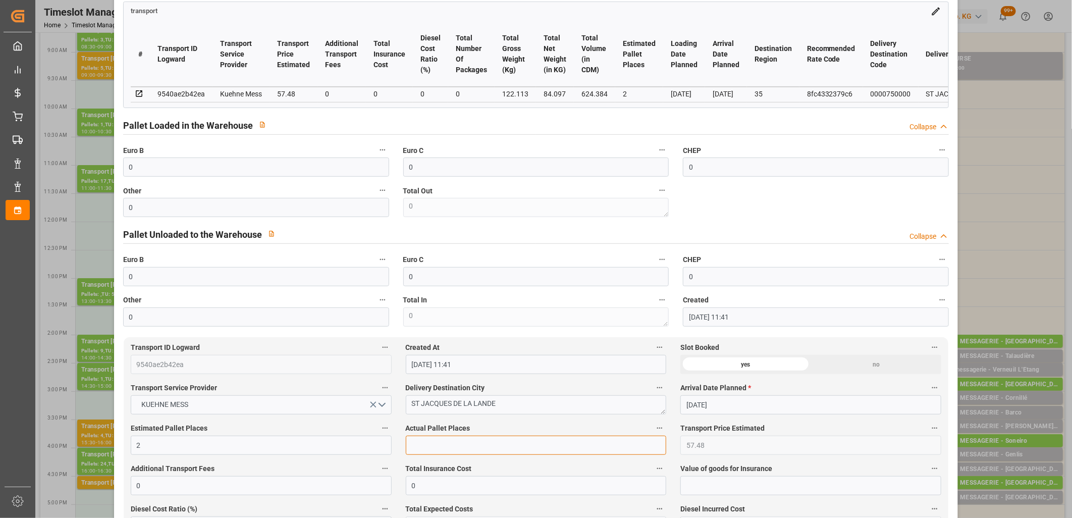
click at [416, 451] on input "text" at bounding box center [536, 444] width 261 height 19
type input "1"
click at [346, 213] on input "0" at bounding box center [256, 207] width 266 height 19
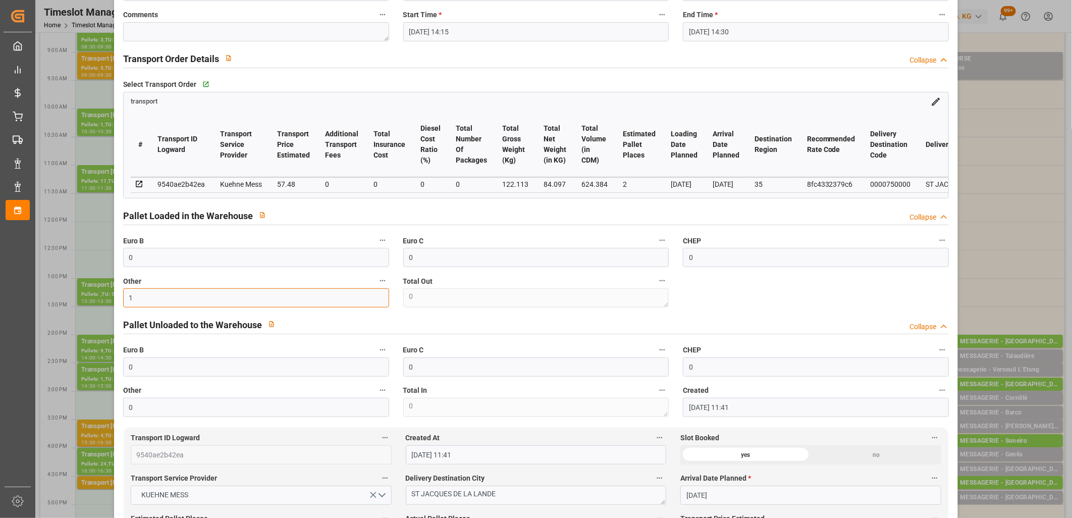
scroll to position [0, 0]
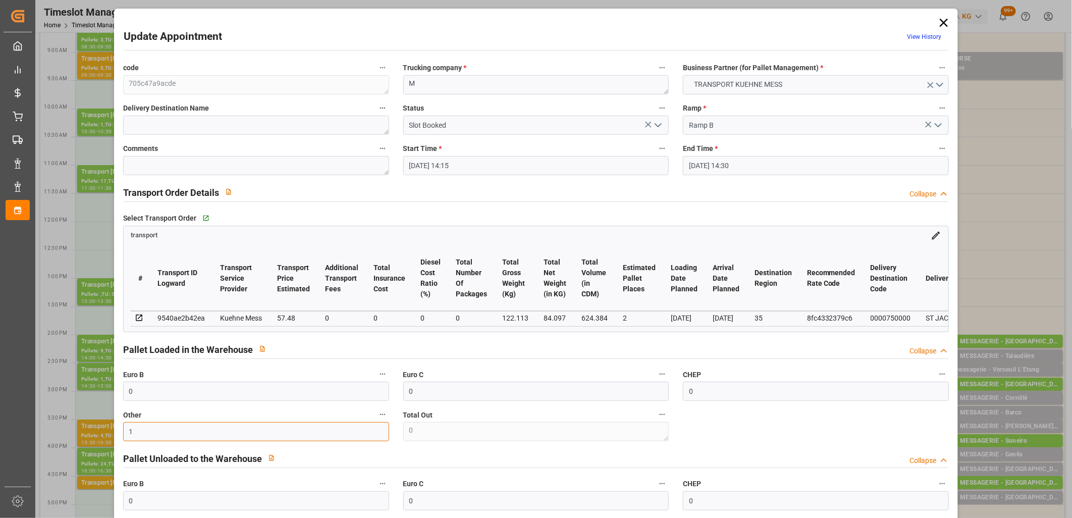
type input "1"
click at [653, 125] on icon "open menu" at bounding box center [658, 125] width 12 height 12
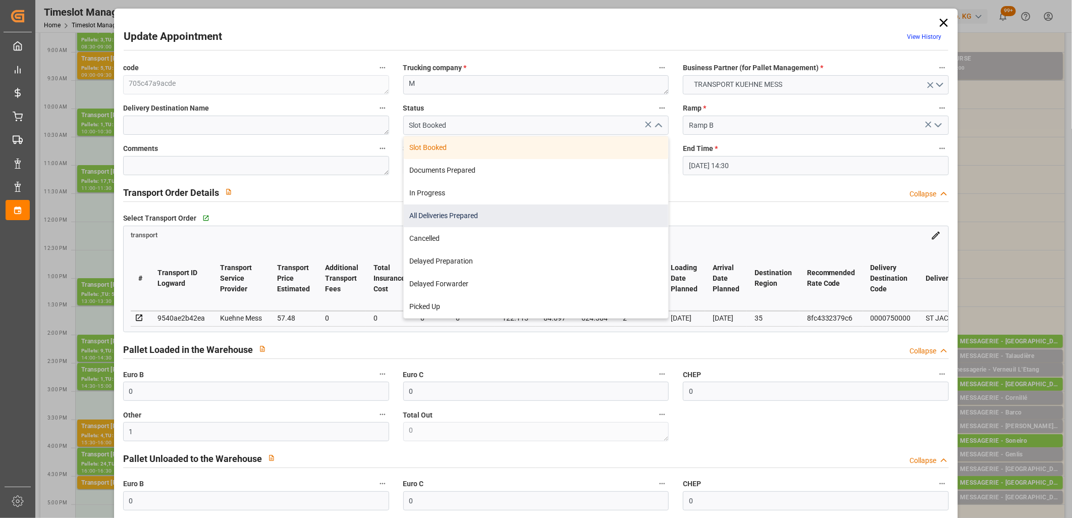
click at [596, 210] on div "All Deliveries Prepared" at bounding box center [536, 215] width 265 height 23
type input "All Deliveries Prepared"
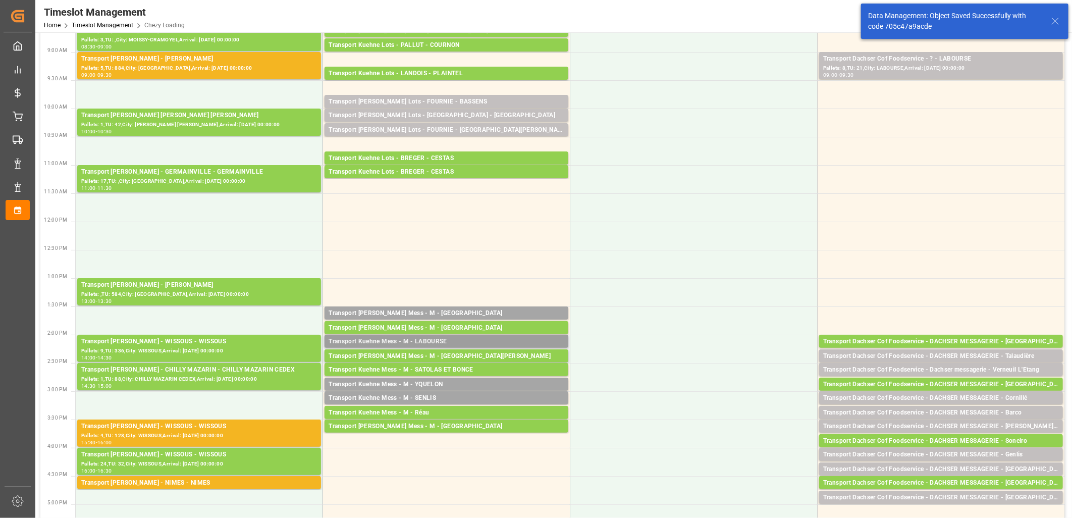
click at [443, 338] on div "Transport Kuehne Mess - M - LABOURSE" at bounding box center [446, 342] width 236 height 10
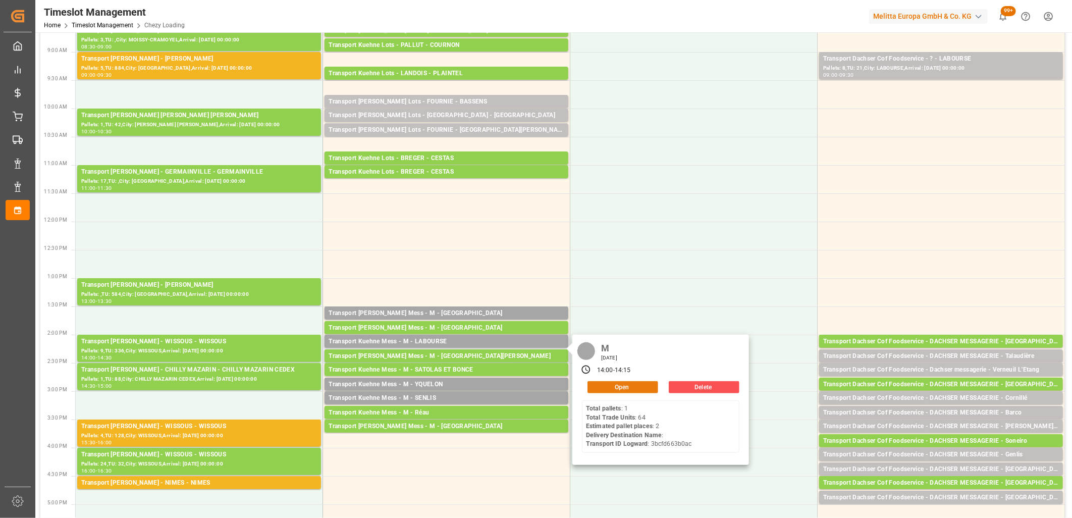
click at [614, 384] on button "Open" at bounding box center [622, 387] width 71 height 12
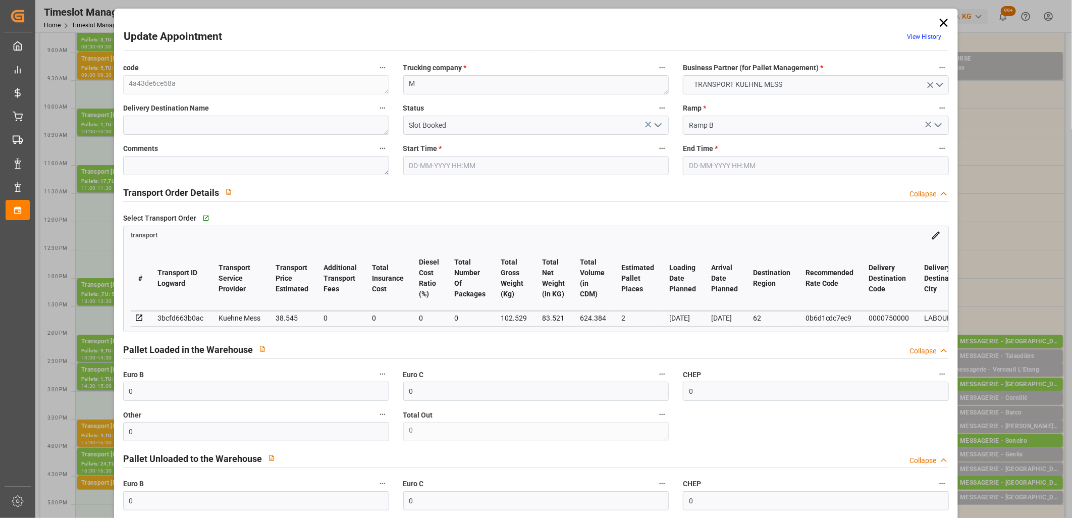
type input "30-09-2025 14:00"
type input "30-09-2025 14:15"
type input "29-09-2025 11:40"
type input "03-10-2025"
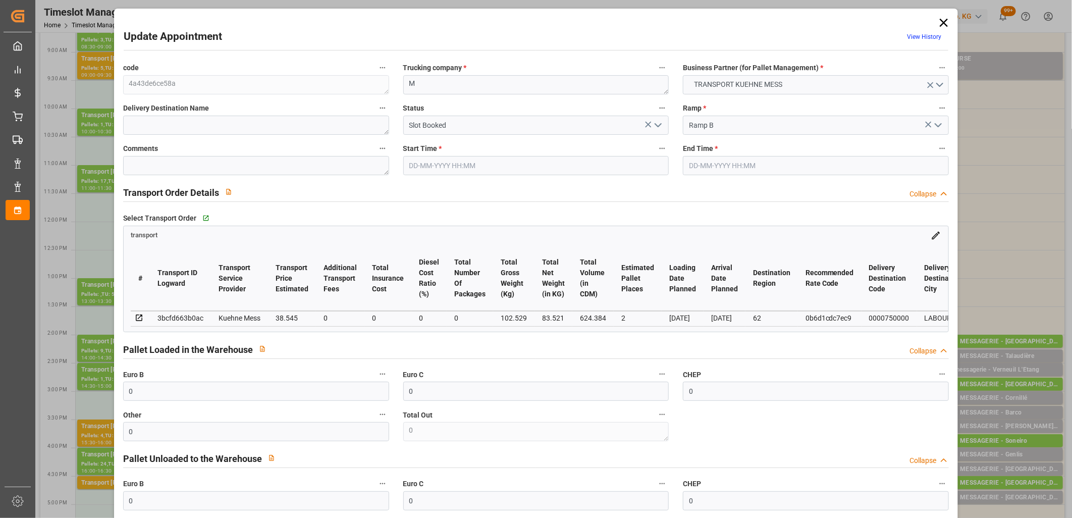
type input "02-10-2025"
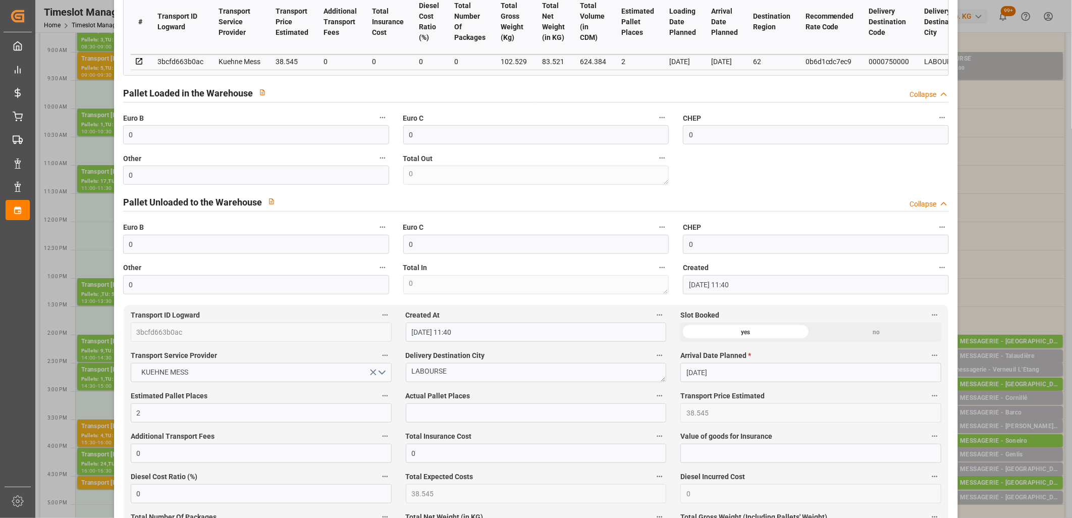
scroll to position [280, 0]
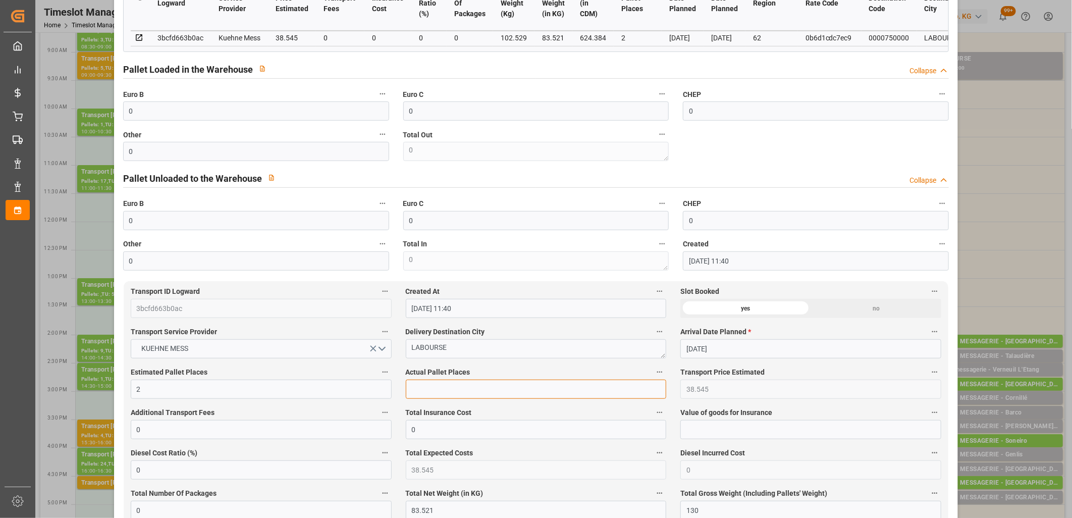
click at [422, 385] on input "text" at bounding box center [536, 388] width 261 height 19
type input "1"
click at [193, 146] on input "0" at bounding box center [256, 151] width 266 height 19
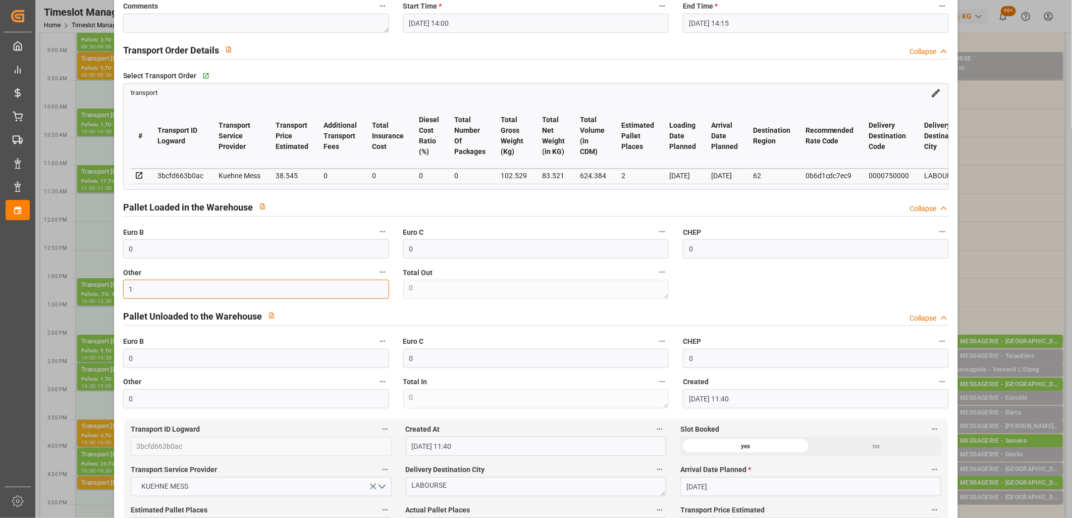
scroll to position [0, 0]
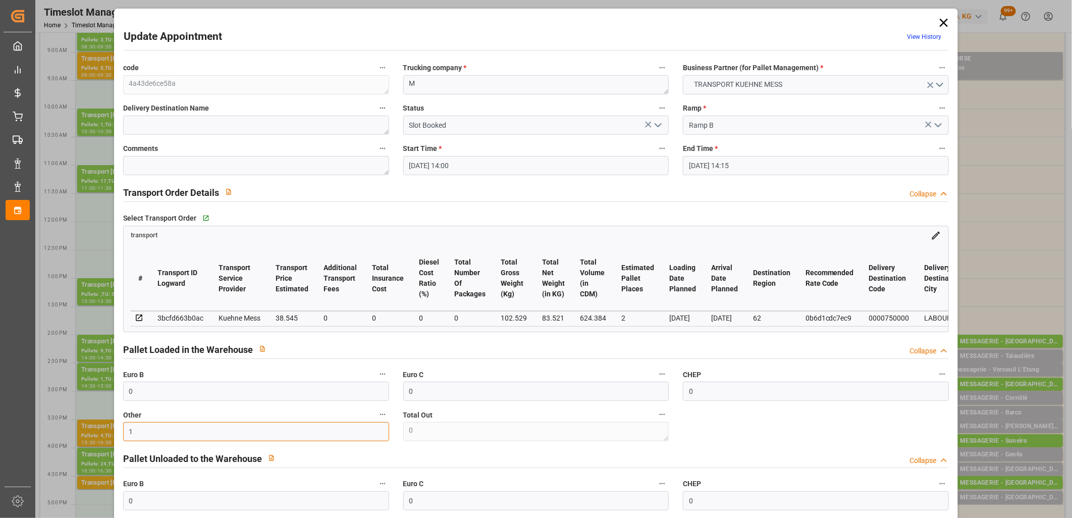
type input "1"
click at [656, 126] on polyline "open menu" at bounding box center [658, 125] width 6 height 3
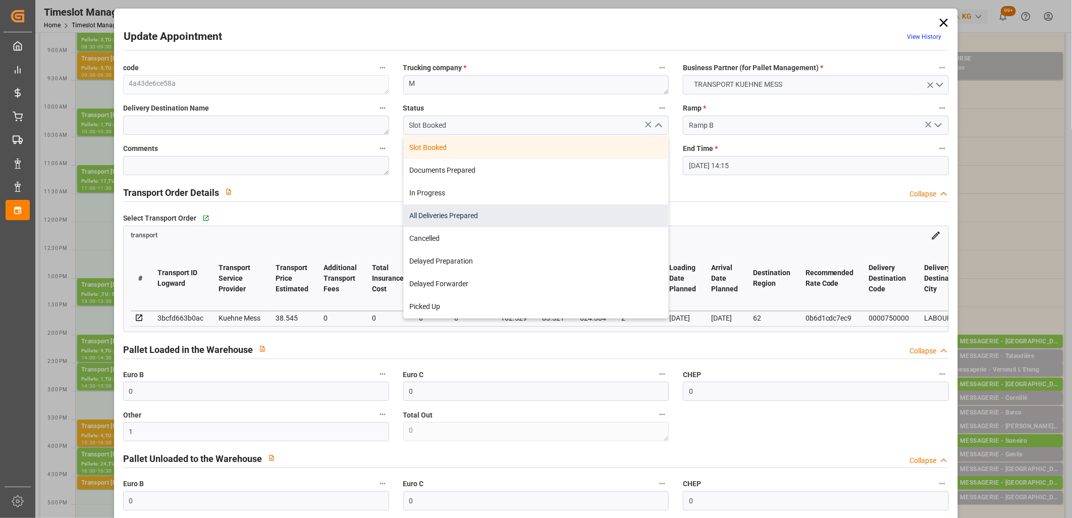
click at [593, 209] on div "All Deliveries Prepared" at bounding box center [536, 215] width 265 height 23
type input "All Deliveries Prepared"
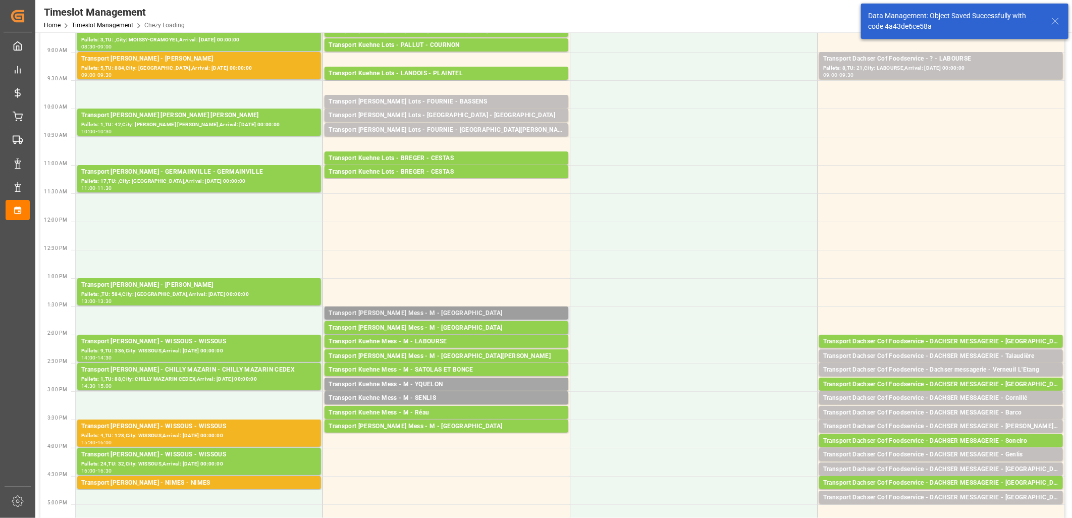
click at [467, 315] on div "Transport Kuehne Mess - M - FONTENOY SUR MOSELLE" at bounding box center [446, 313] width 236 height 10
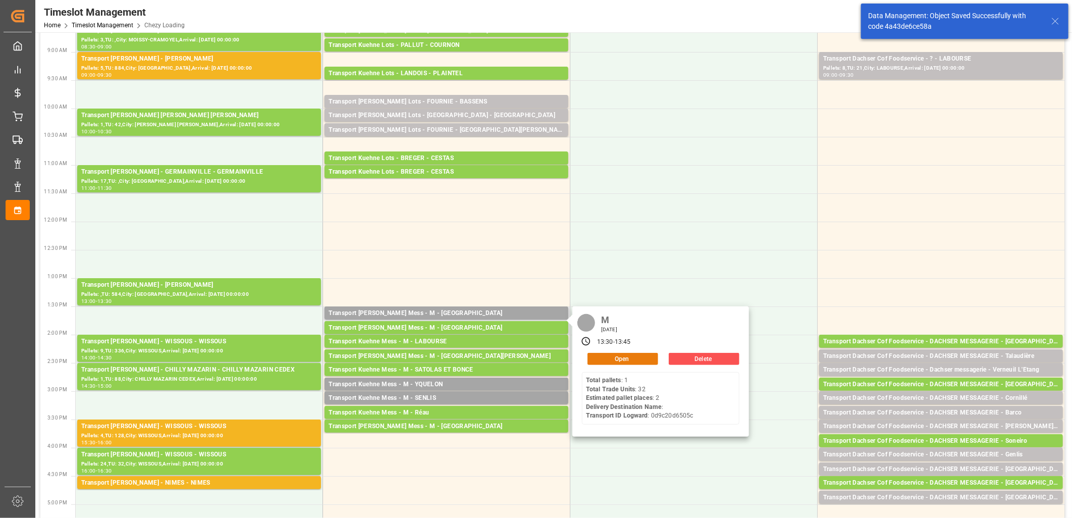
click at [598, 358] on button "Open" at bounding box center [622, 359] width 71 height 12
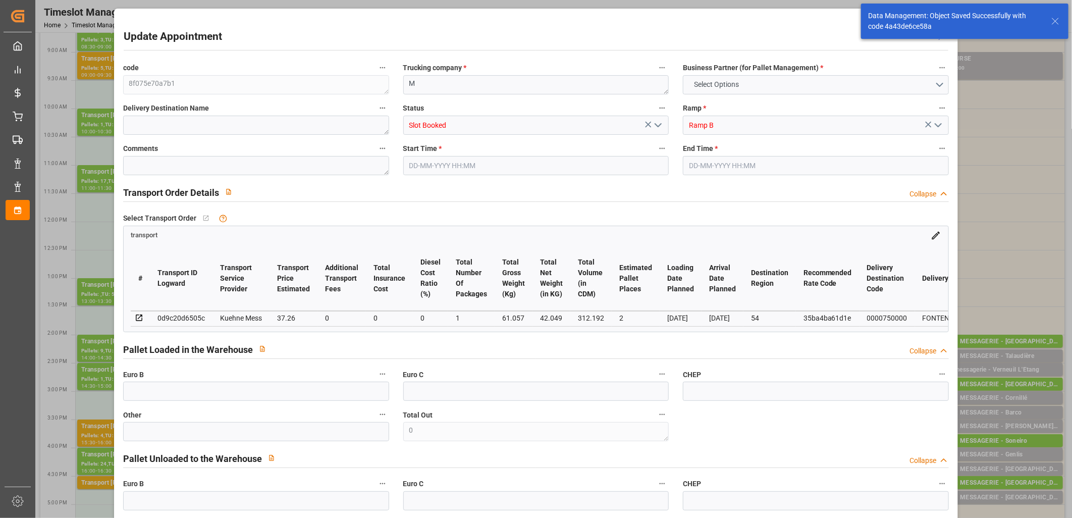
type input "0"
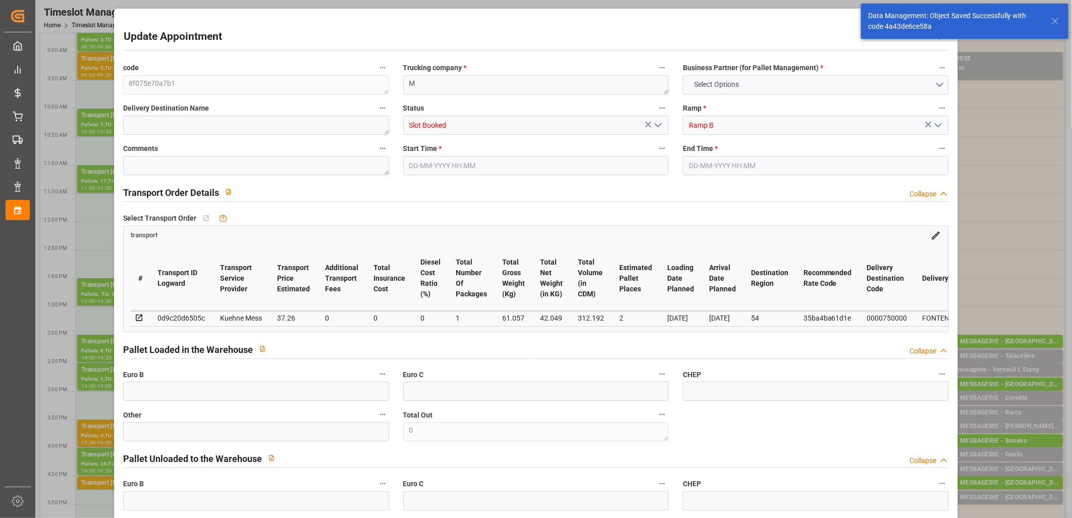
type input "0"
type input "2"
type input "37.26"
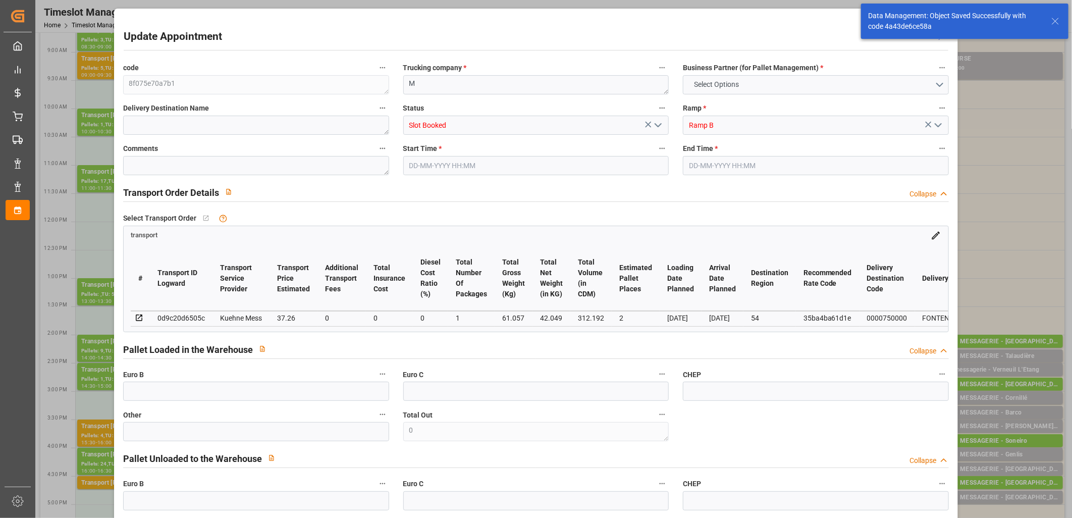
type input "0"
type input "37.26"
type input "0"
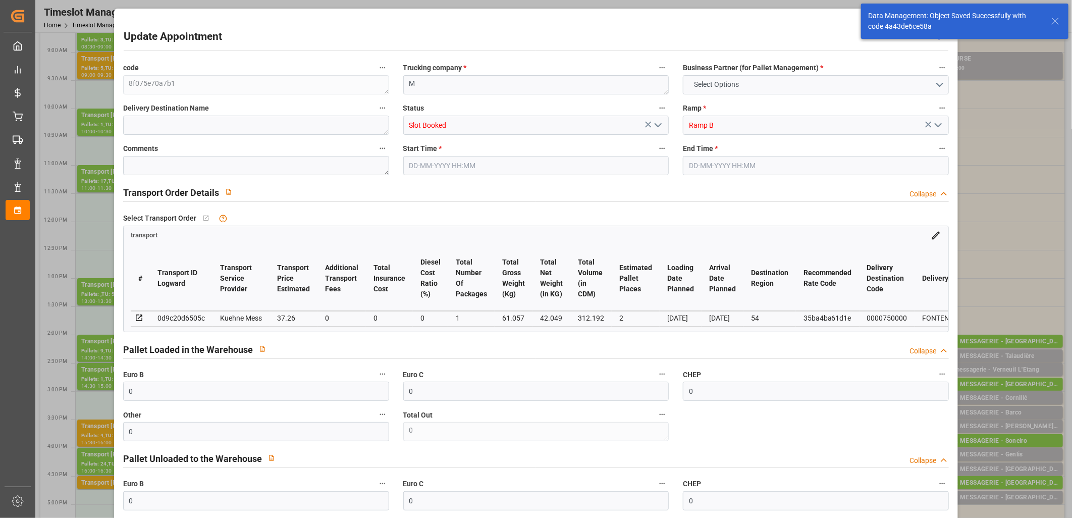
type input "1"
type input "42.049"
type input "84.056"
type input "312.192"
type input "54"
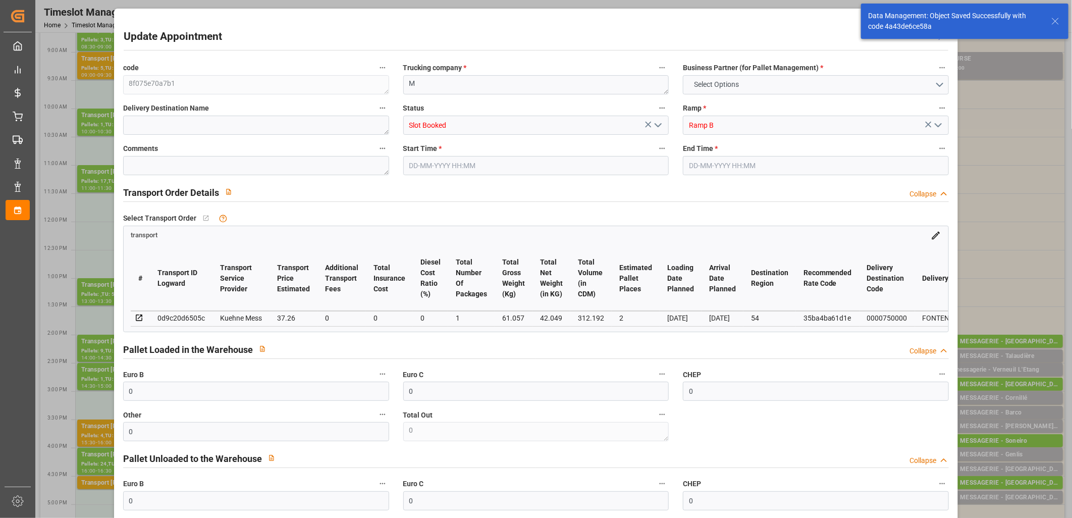
type input "1"
type input "32"
type input "2"
type input "101"
type input "61.057"
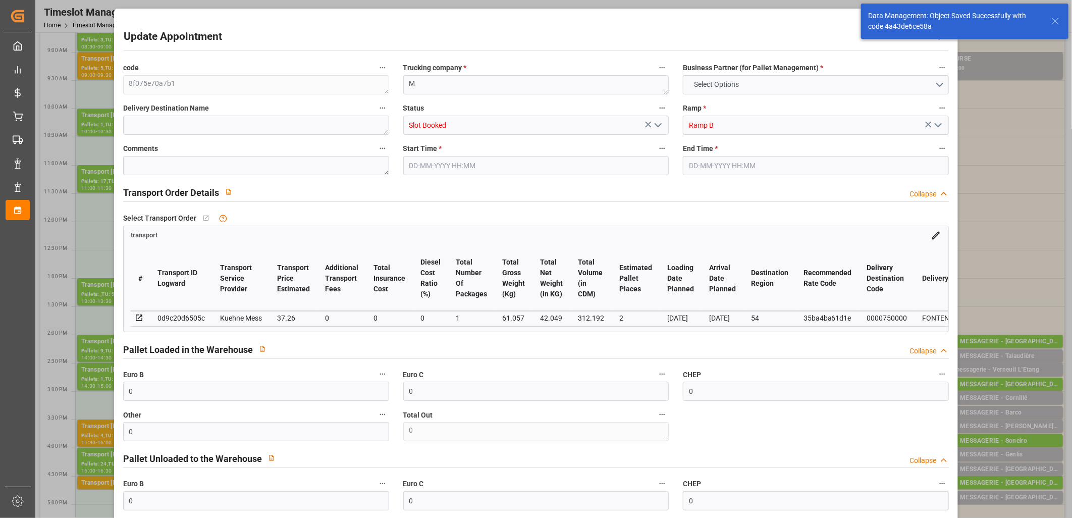
type input "0"
type input "4710.8598"
type input "0"
type input "21"
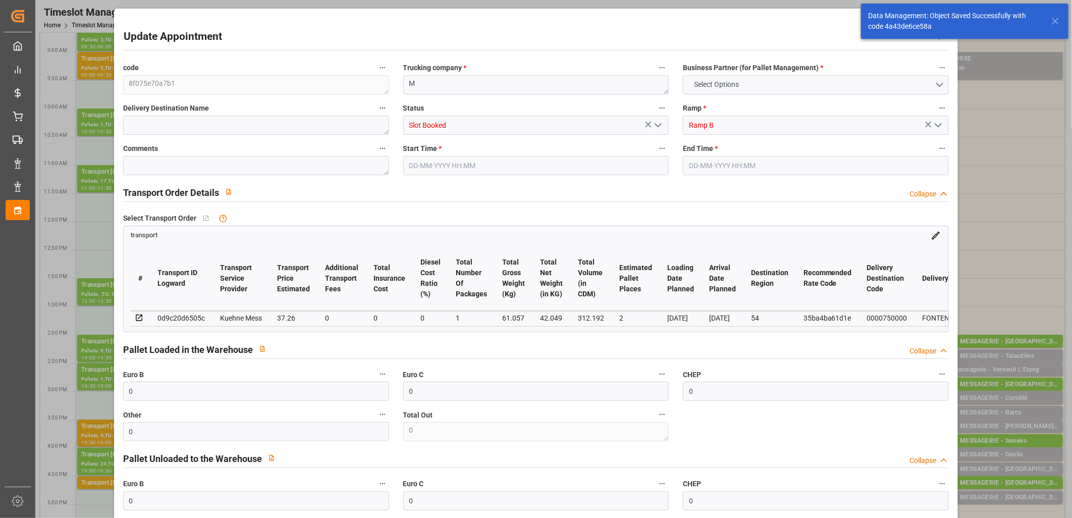
type input "35"
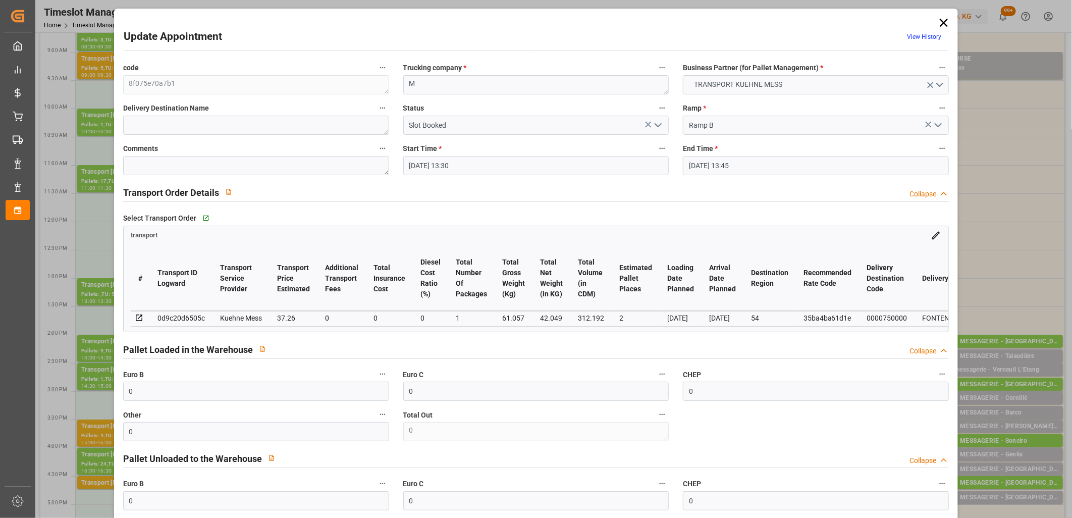
type input "30-09-2025 13:30"
type input "30-09-2025 13:45"
type input "29-09-2025 11:39"
type input "02-10-2025"
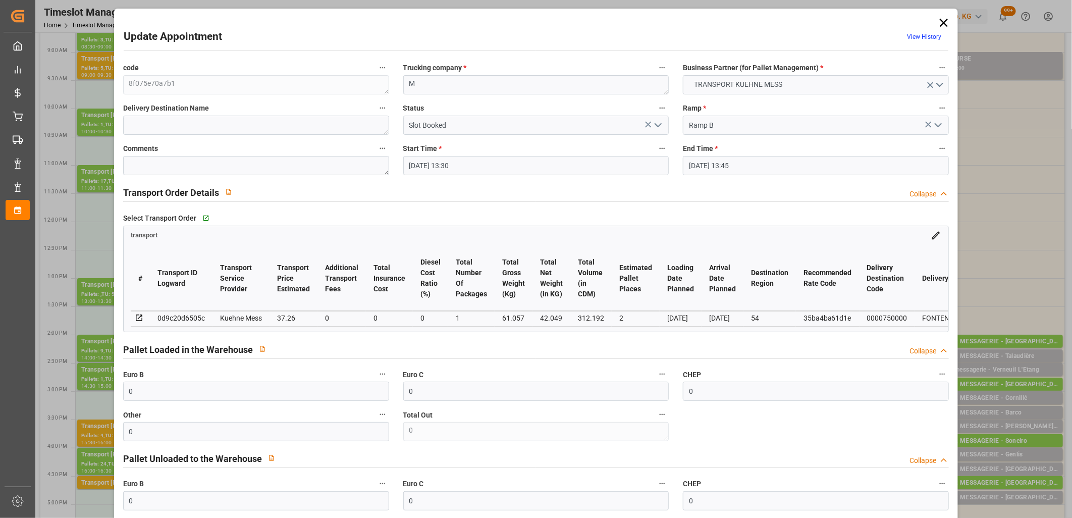
type input "[DATE]"
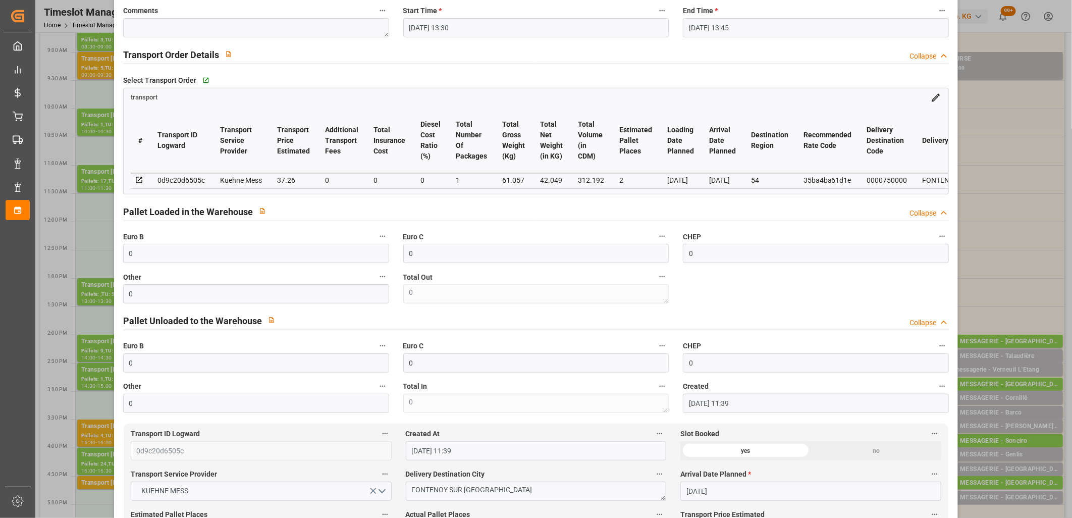
scroll to position [280, 0]
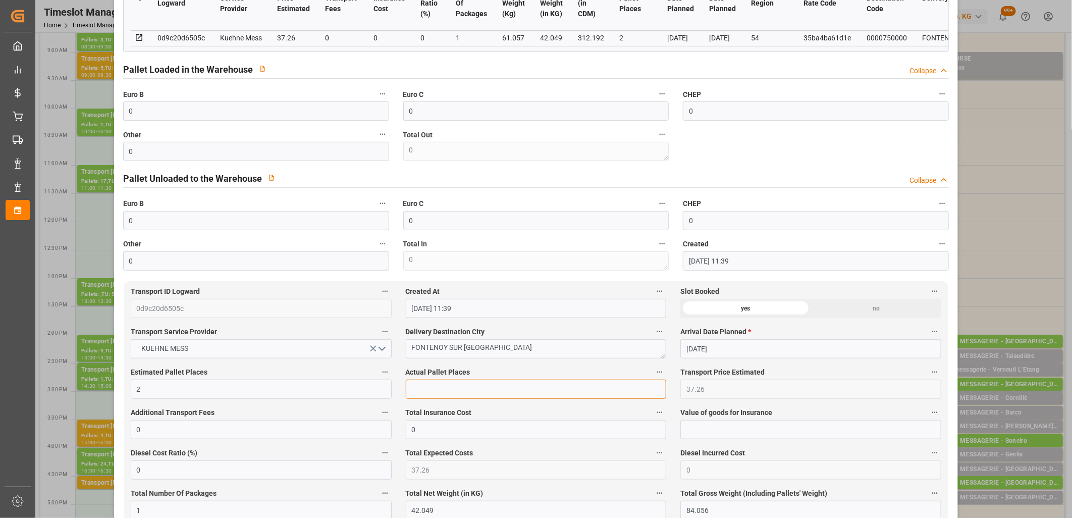
click at [435, 396] on input "text" at bounding box center [536, 388] width 261 height 19
type input "1"
click at [187, 149] on input "0" at bounding box center [256, 151] width 266 height 19
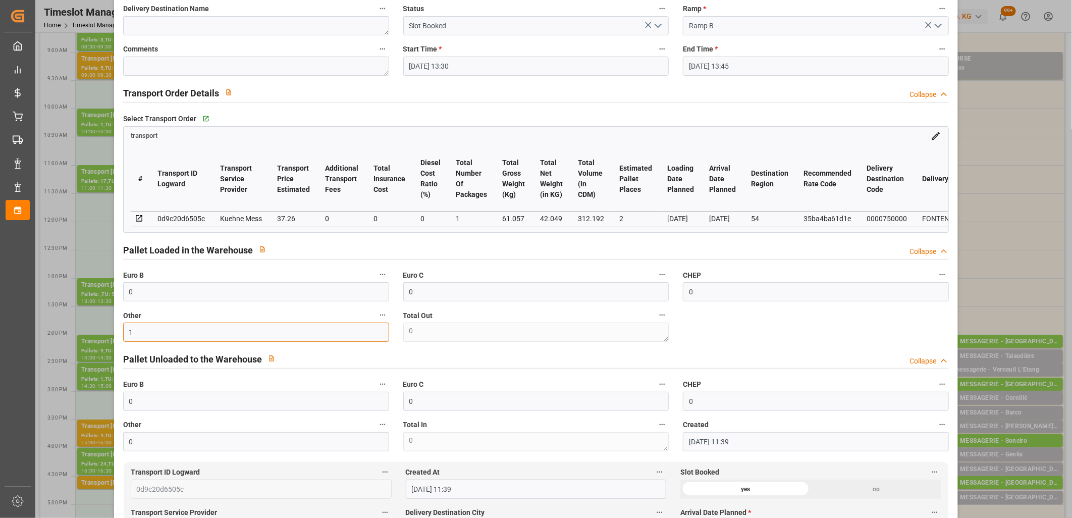
scroll to position [0, 0]
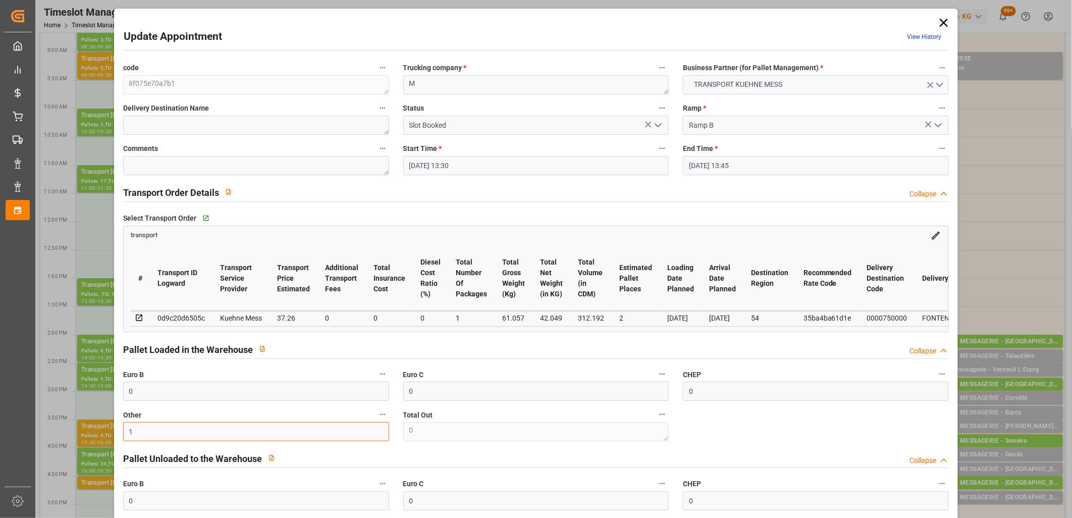
type input "1"
click at [656, 124] on icon "open menu" at bounding box center [658, 125] width 12 height 12
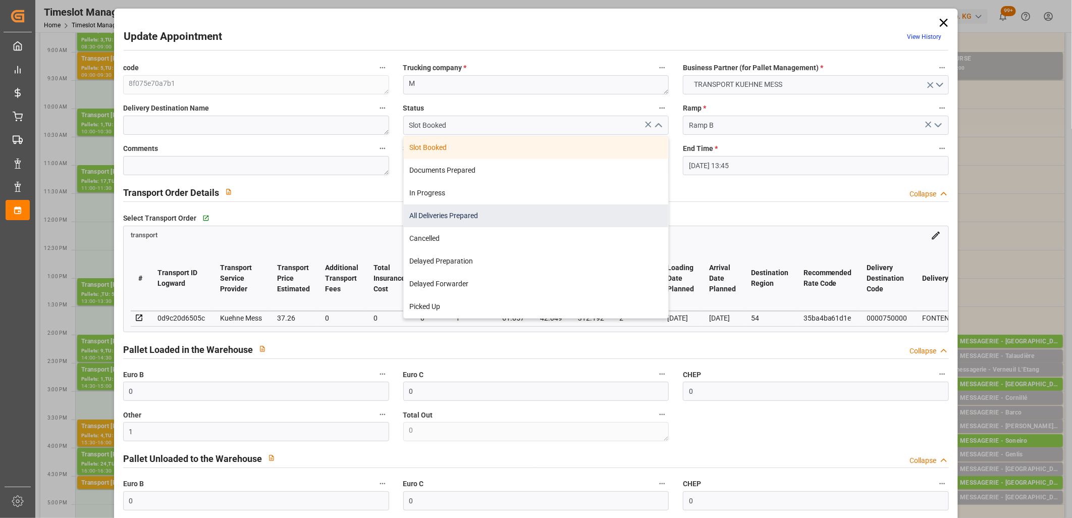
click at [604, 209] on div "All Deliveries Prepared" at bounding box center [536, 215] width 265 height 23
type input "All Deliveries Prepared"
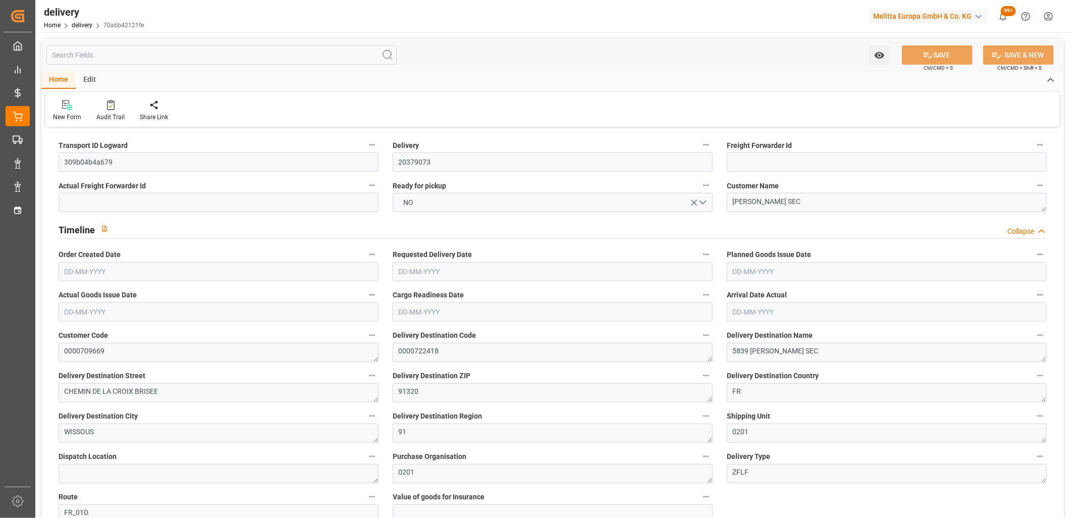
type input "[DATE]"
type input "[DATE] 11:01"
click at [420, 204] on button "NO" at bounding box center [553, 202] width 320 height 19
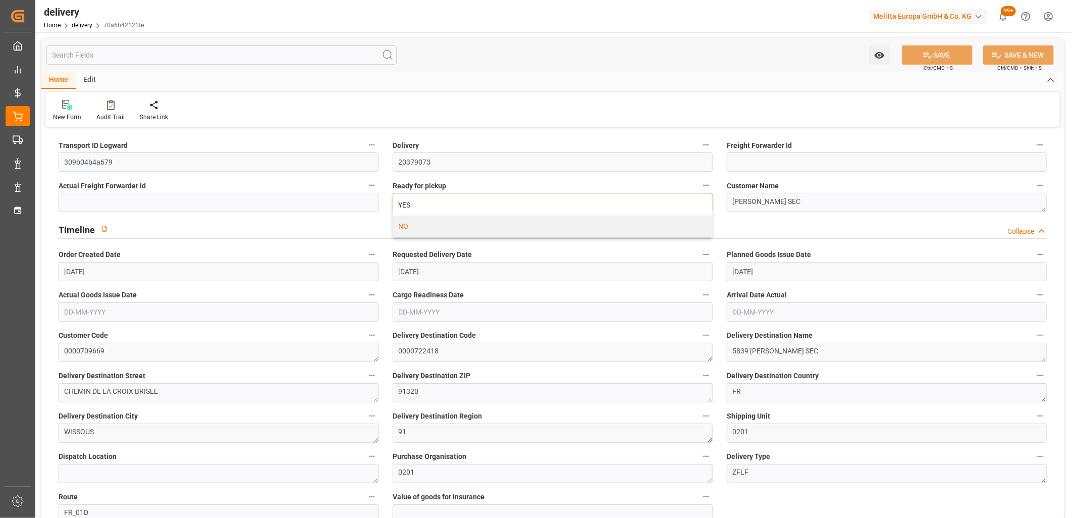
click at [420, 204] on div "YES" at bounding box center [552, 204] width 319 height 21
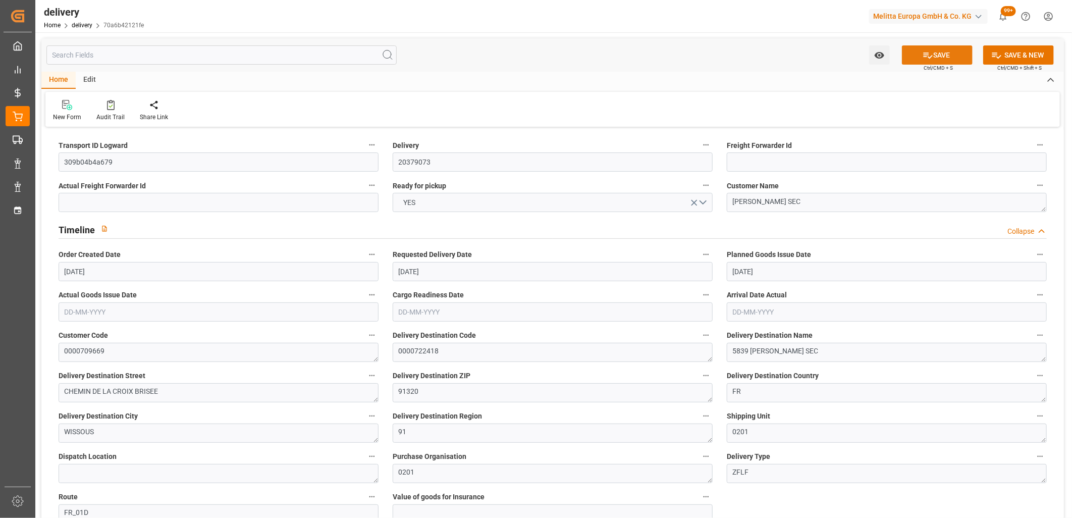
click at [930, 54] on icon at bounding box center [927, 55] width 11 height 11
